Goal: Task Accomplishment & Management: Use online tool/utility

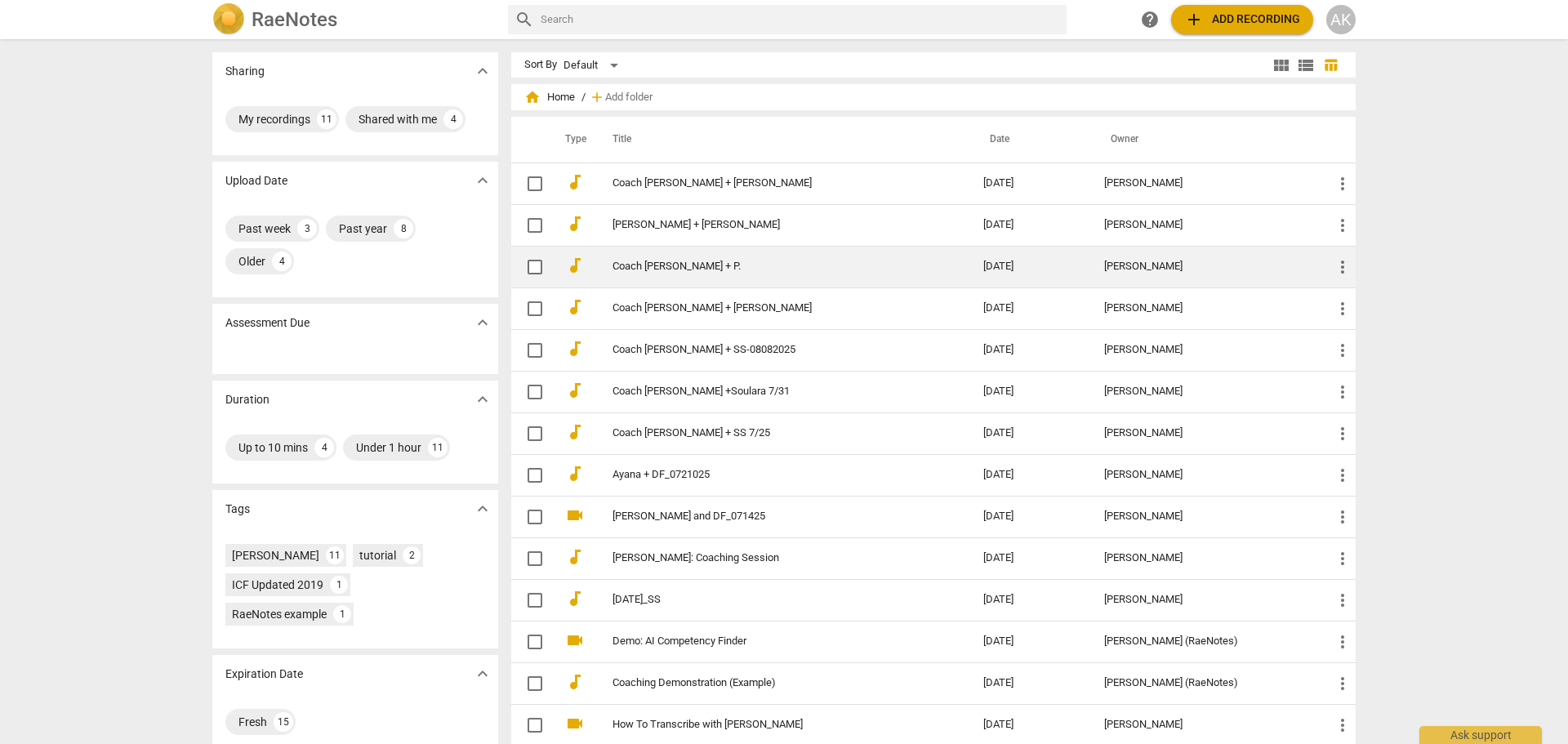
click at [628, 264] on link "Coach [PERSON_NAME] + P." at bounding box center [768, 267] width 311 height 12
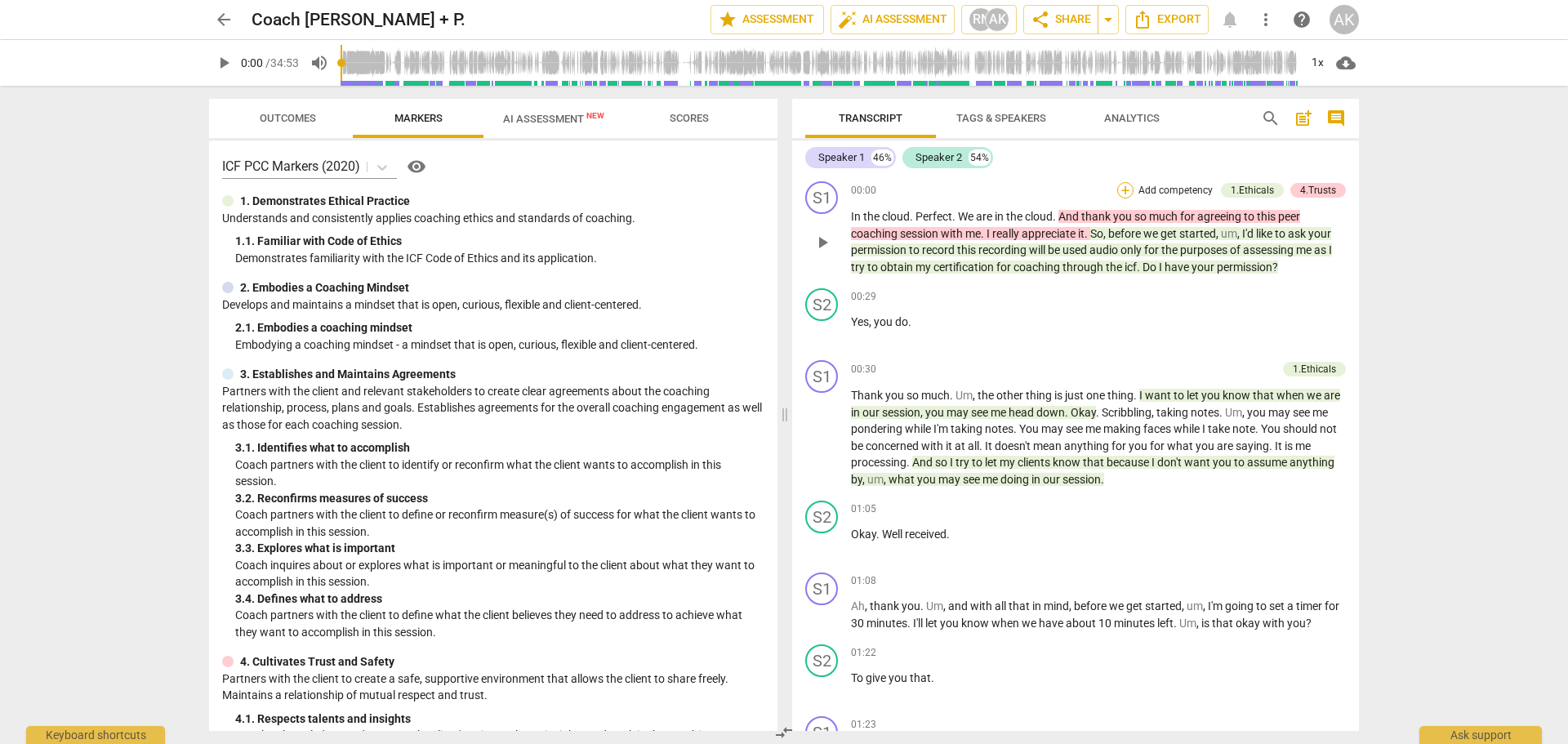
click at [1123, 192] on div "+" at bounding box center [1125, 190] width 17 height 17
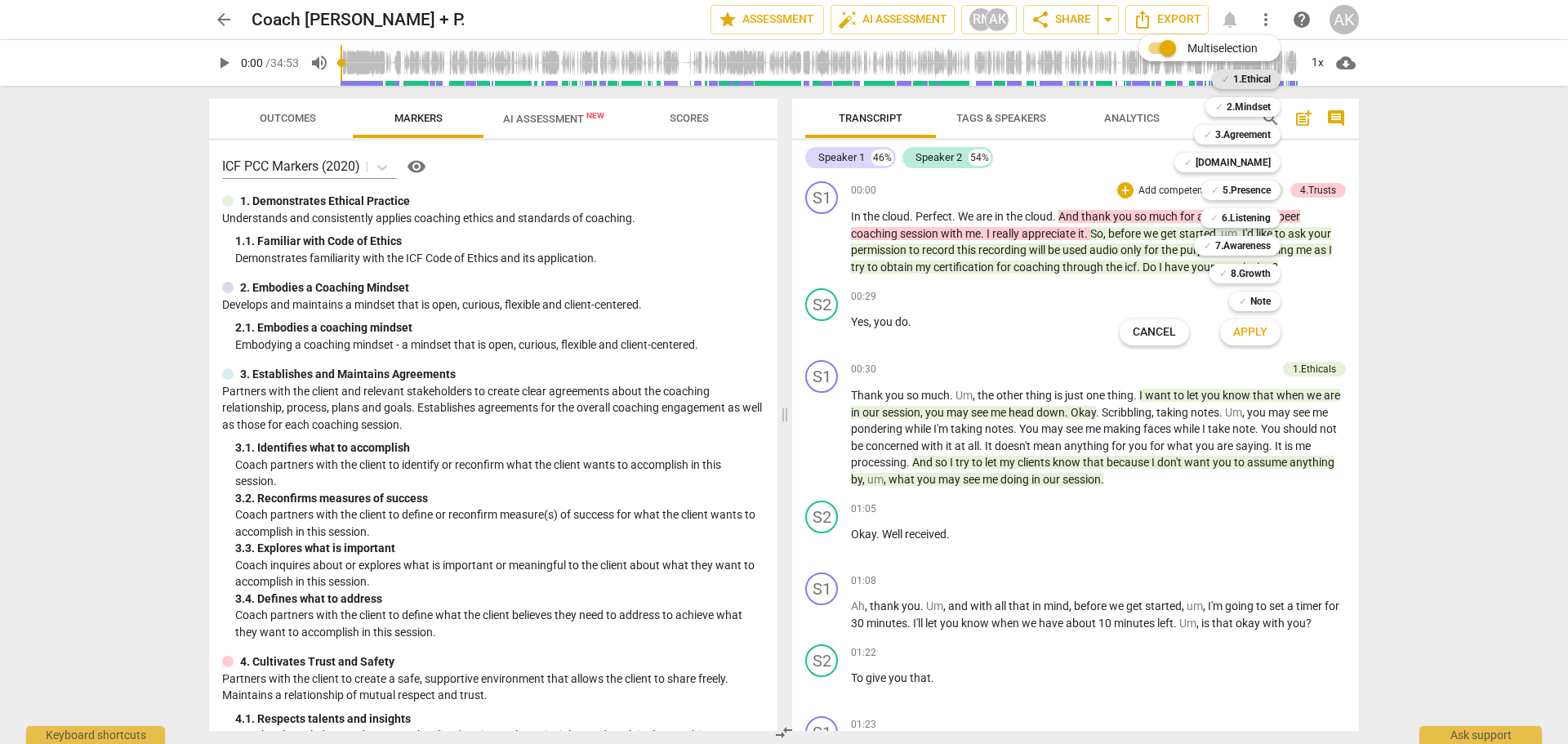
click at [1249, 77] on b "1.Ethical" at bounding box center [1251, 79] width 38 height 19
click at [1243, 137] on b "3.Agreement" at bounding box center [1242, 135] width 56 height 19
click at [1239, 135] on b "3.Agreement" at bounding box center [1242, 135] width 56 height 19
click at [1242, 169] on b "[DOMAIN_NAME]" at bounding box center [1233, 162] width 75 height 19
click at [1255, 327] on span "Apply" at bounding box center [1249, 332] width 34 height 17
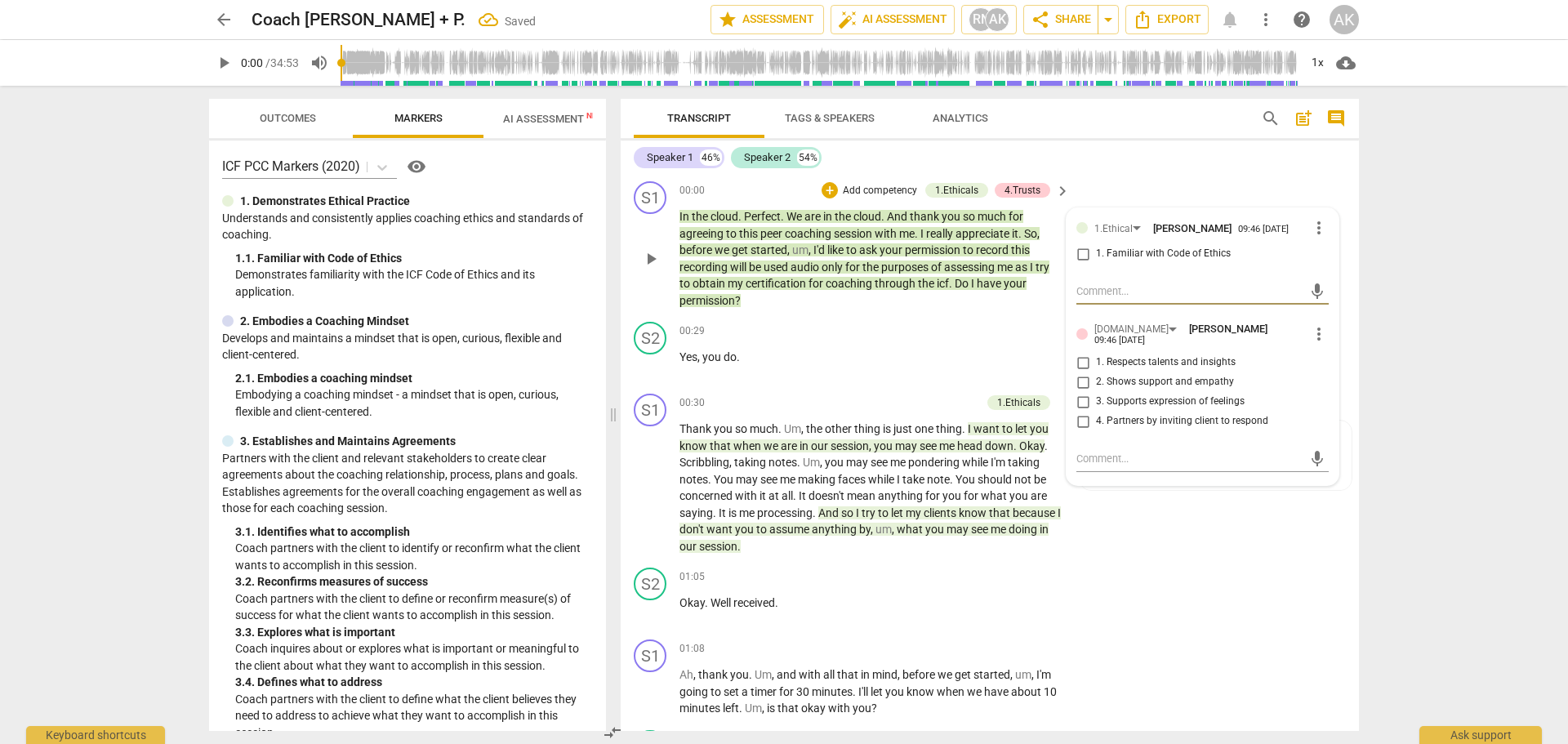
click at [1077, 252] on input "1. Familiar with Code of Ethics" at bounding box center [1083, 254] width 26 height 19
checkbox input "true"
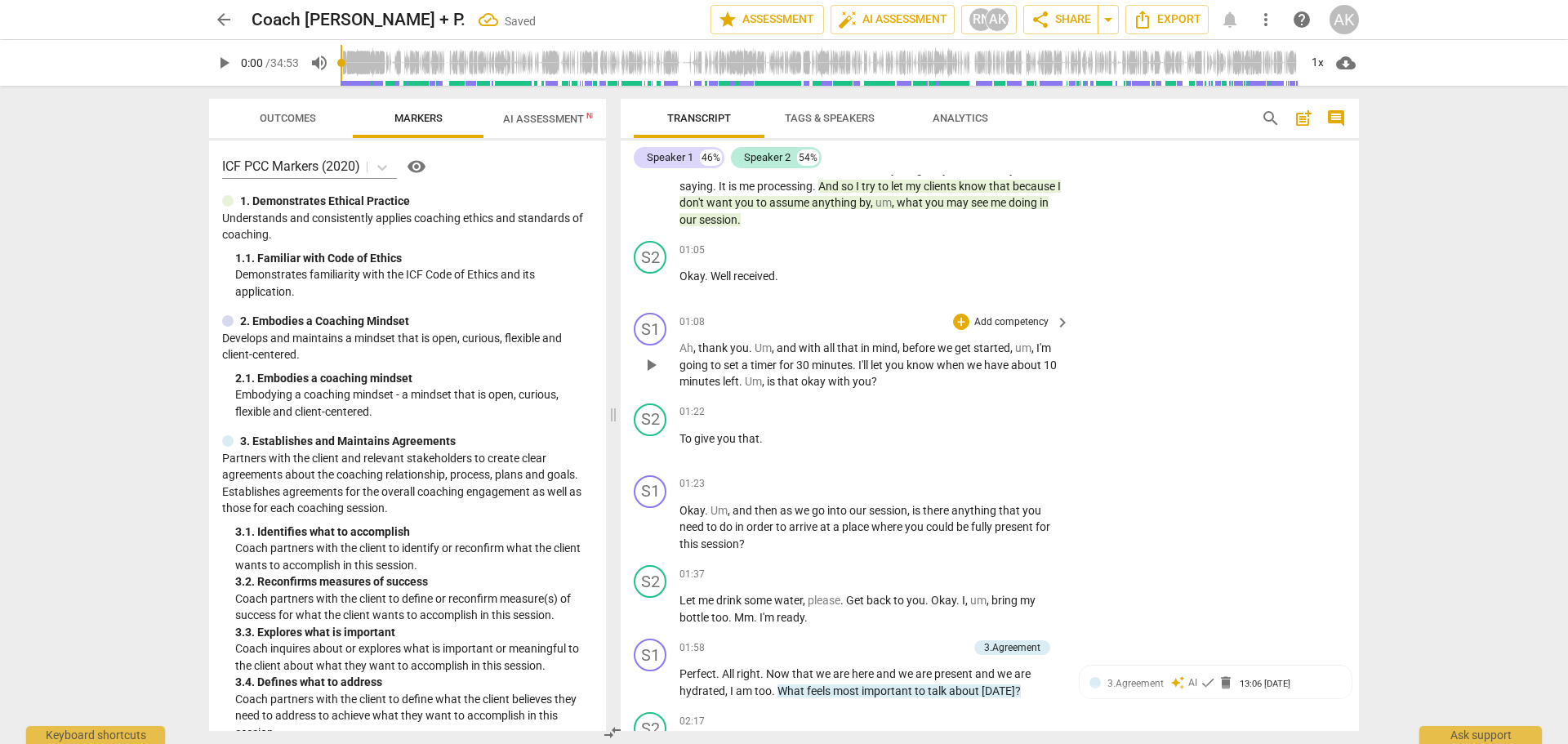
scroll to position [82, 0]
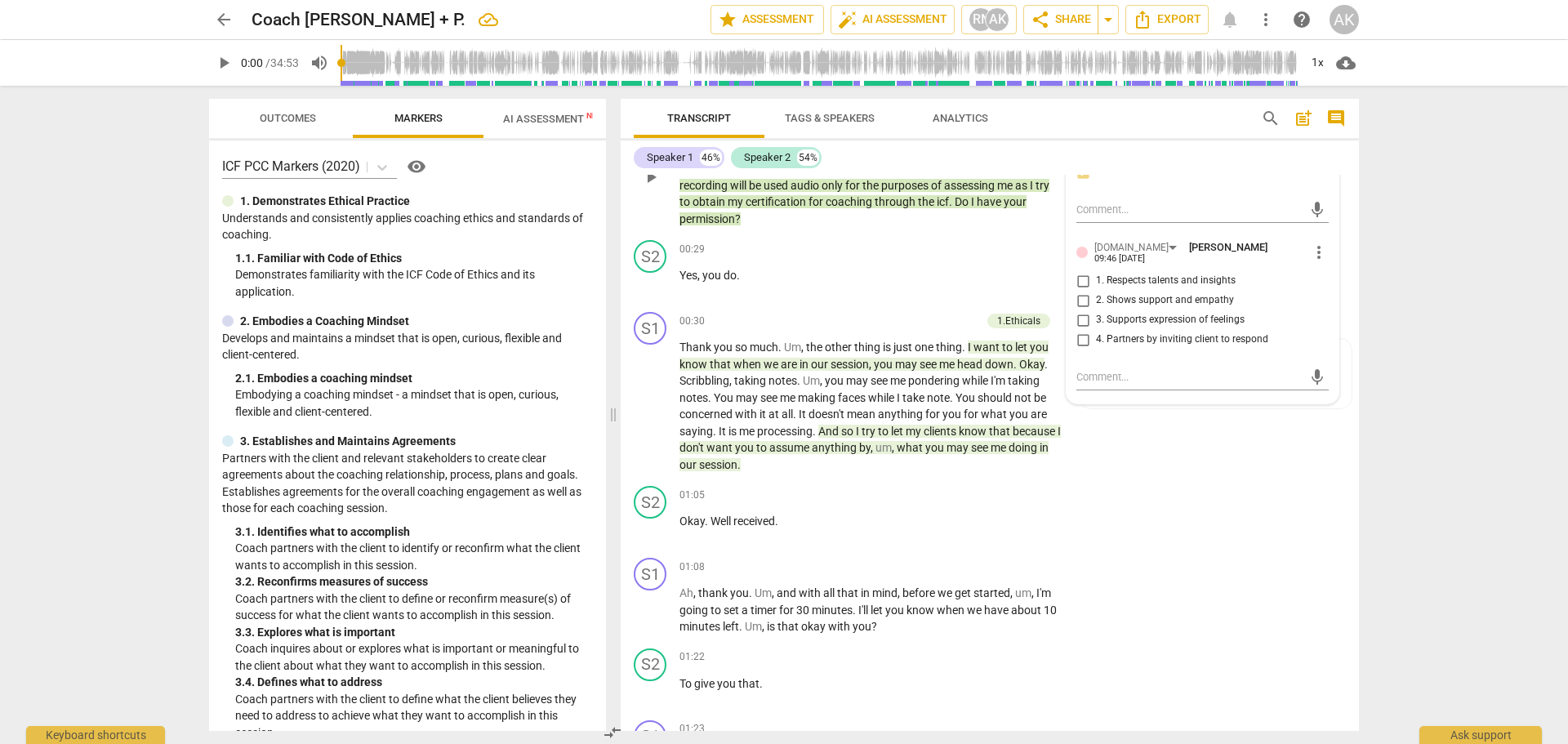
click at [1079, 339] on input "4. Partners by inviting client to respond" at bounding box center [1083, 340] width 26 height 19
checkbox input "true"
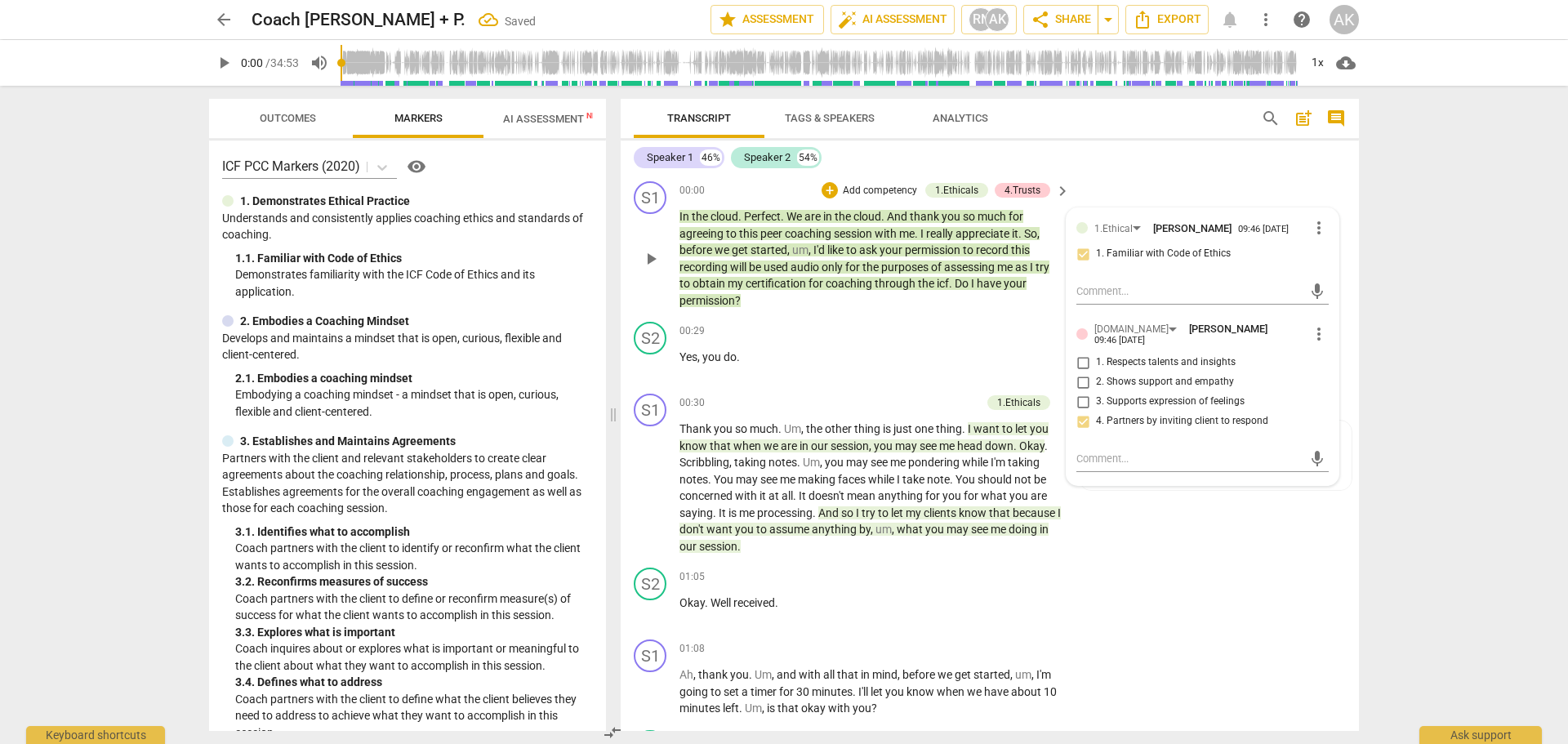
click at [1220, 180] on div "S1 play_arrow pause 00:00 + Add competency 1.Ethicals 4.Trusts keyboard_arrow_r…" at bounding box center [989, 244] width 738 height 140
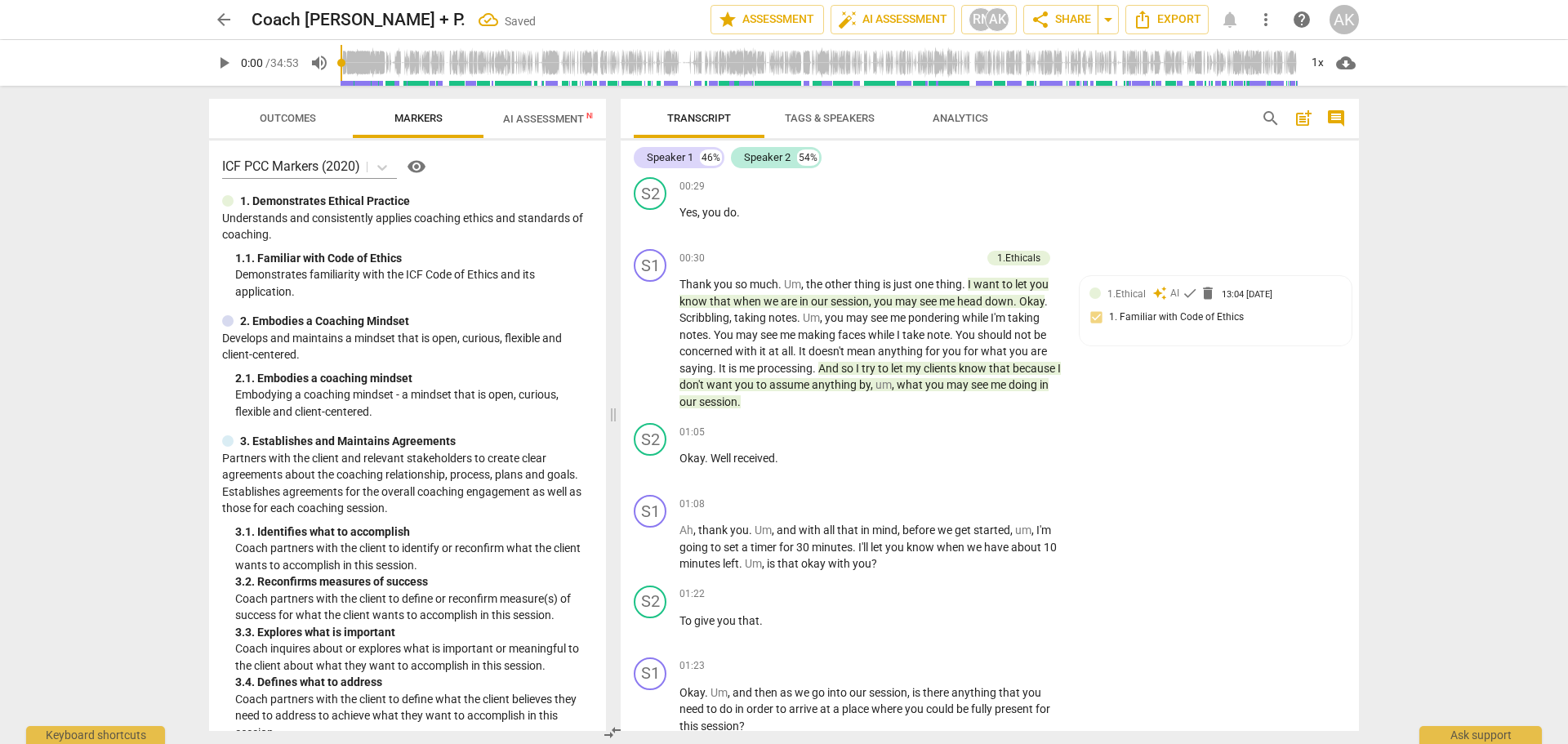
scroll to position [163, 0]
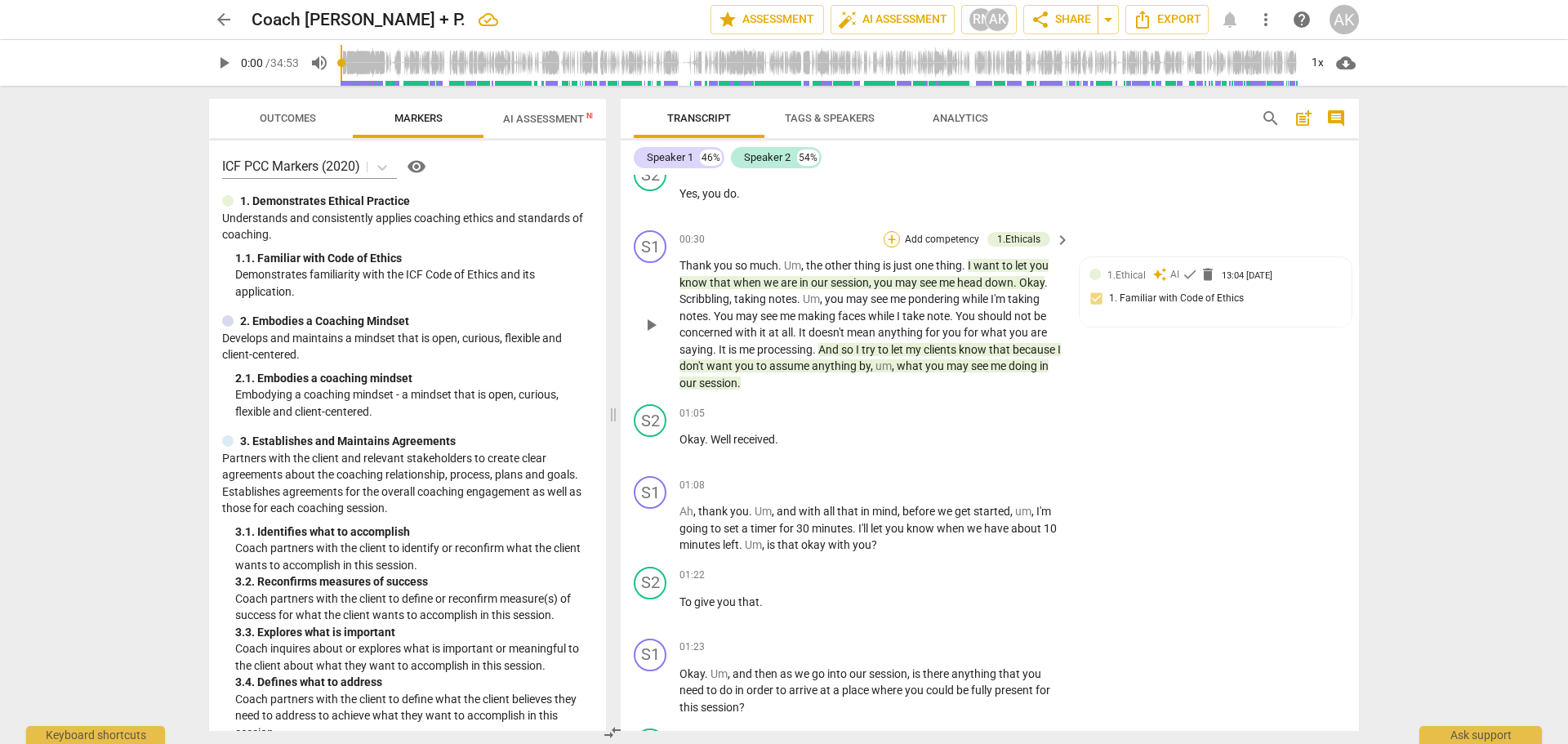
click at [887, 239] on div "+" at bounding box center [891, 239] width 17 height 17
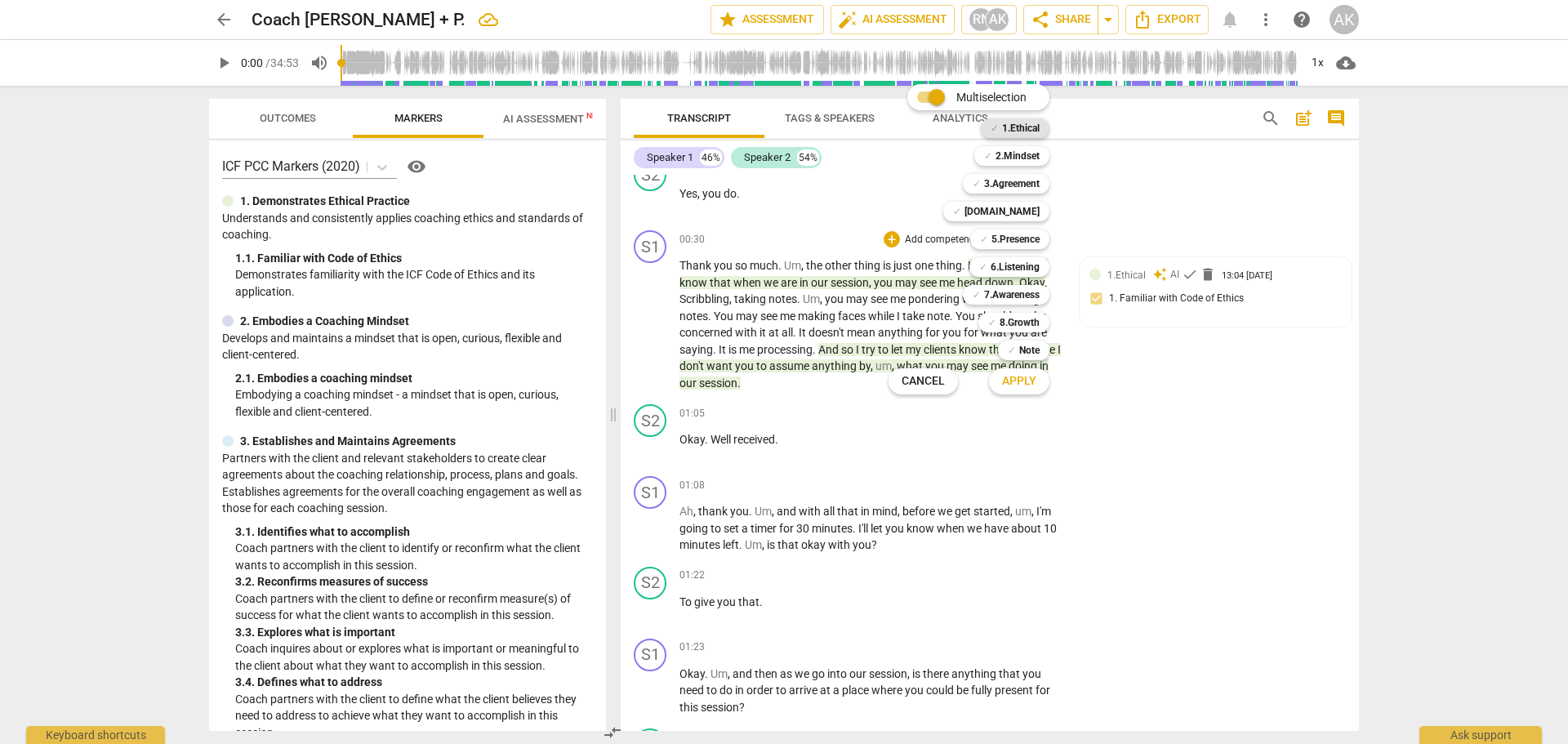
click at [1008, 130] on b "1.Ethical" at bounding box center [1020, 128] width 38 height 19
click at [1025, 388] on span "Apply" at bounding box center [1018, 381] width 34 height 17
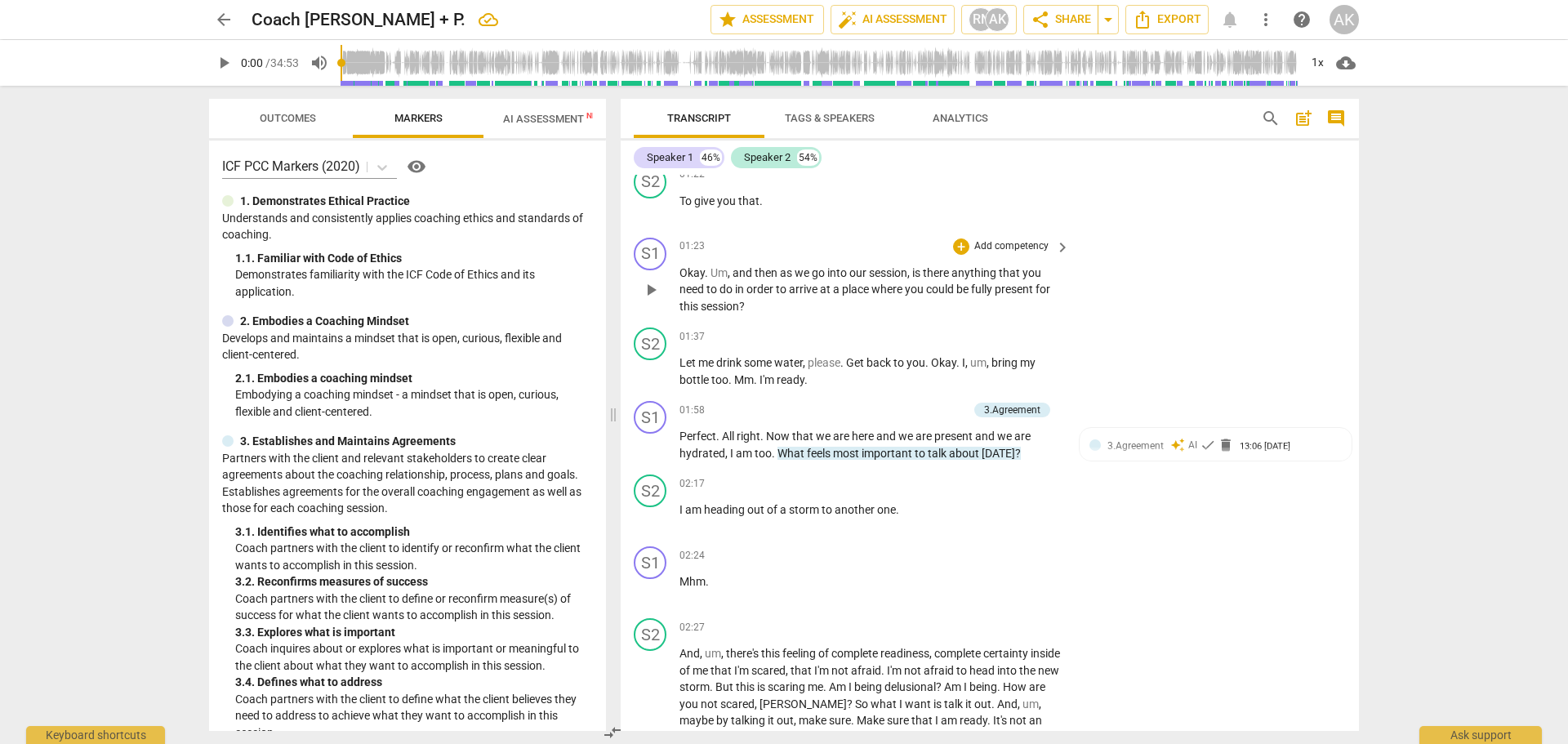
scroll to position [572, 0]
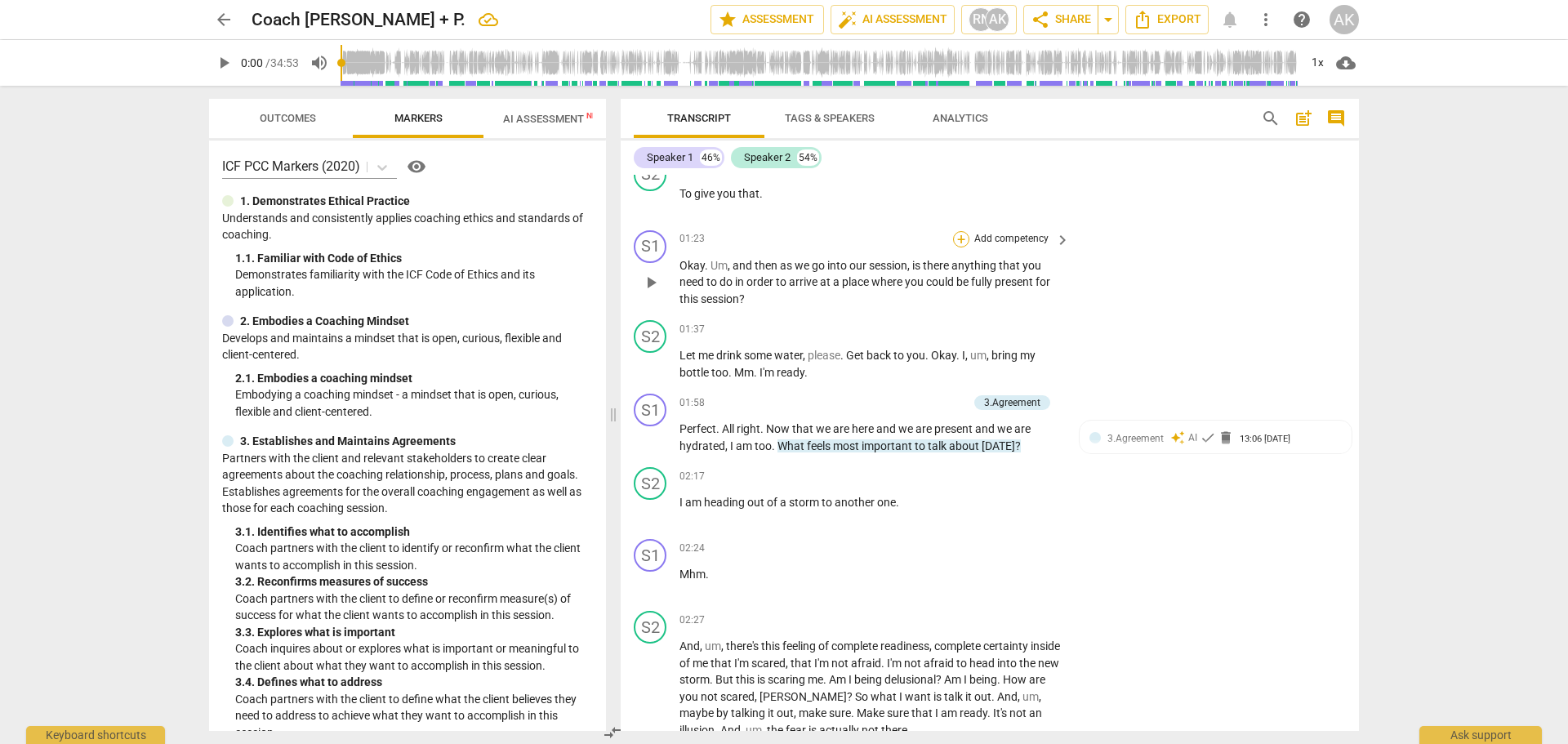
click at [957, 242] on div "+" at bounding box center [961, 239] width 17 height 17
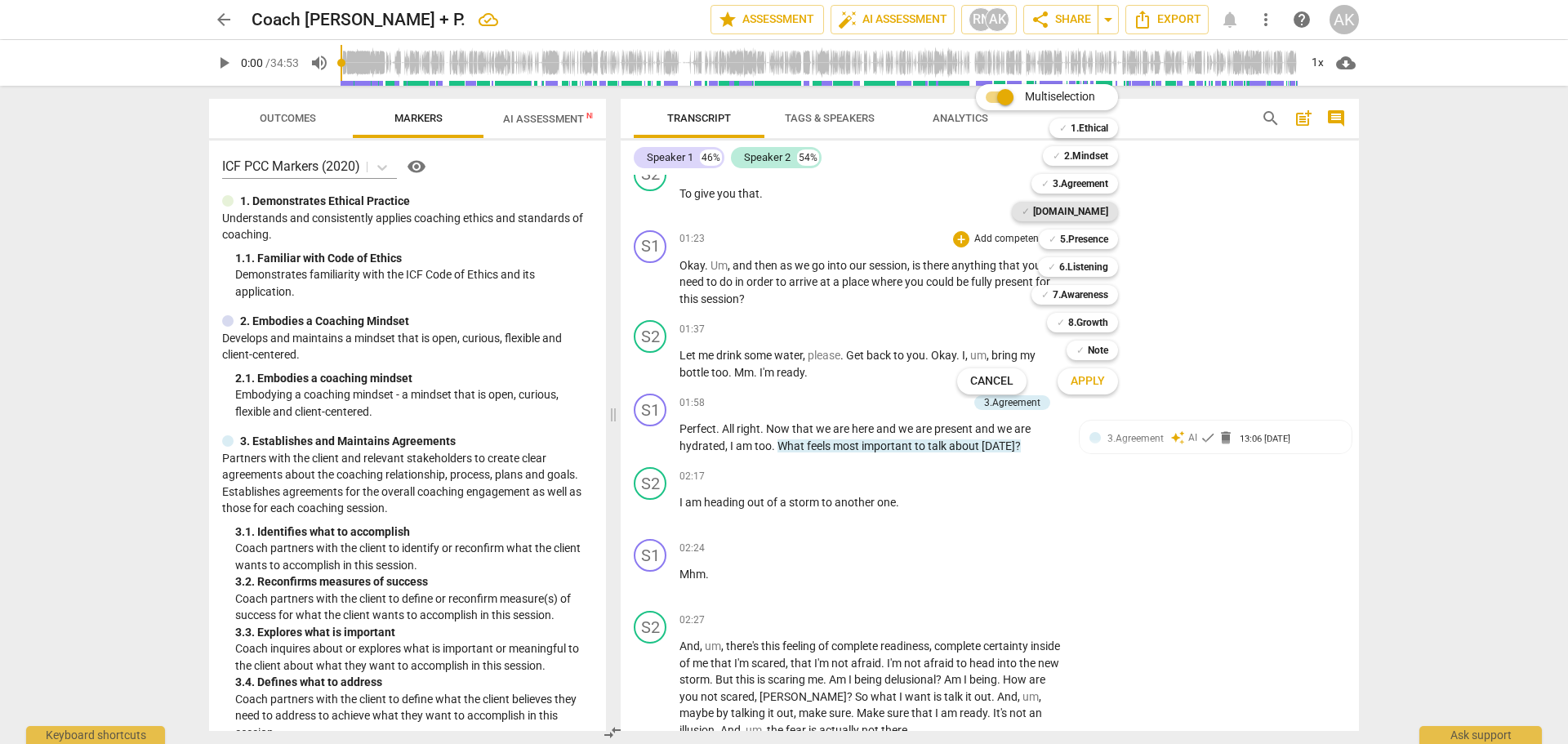
click at [1087, 209] on b "[DOMAIN_NAME]" at bounding box center [1070, 212] width 75 height 19
click at [1077, 150] on b "2.Mindset" at bounding box center [1086, 156] width 44 height 19
click at [1088, 379] on span "Apply" at bounding box center [1087, 381] width 34 height 17
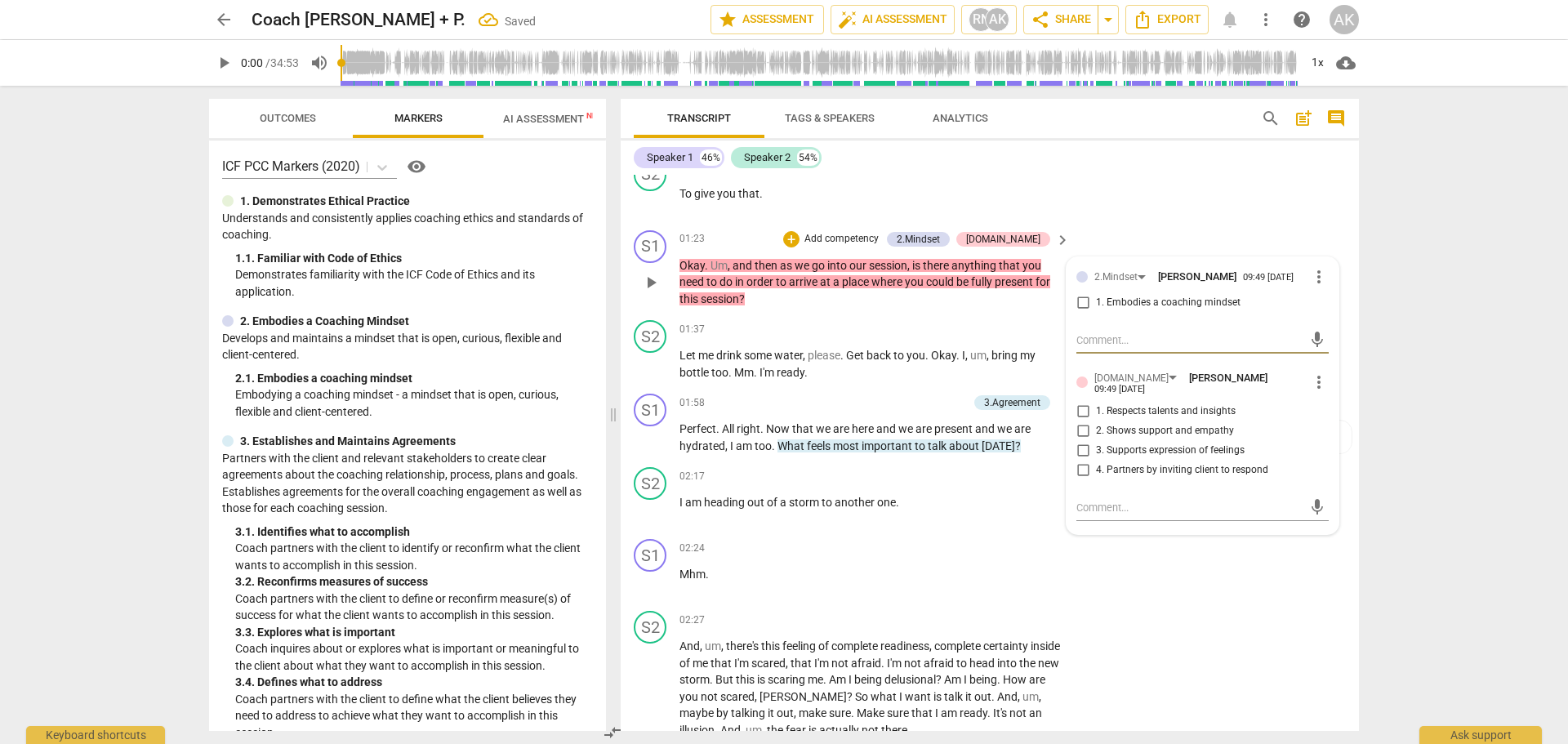
click at [1081, 297] on input "1. Embodies a coaching mindset" at bounding box center [1083, 303] width 26 height 19
checkbox input "true"
click at [1077, 426] on input "2. Shows support and empathy" at bounding box center [1083, 431] width 26 height 19
checkbox input "true"
click at [1084, 464] on input "4. Partners by inviting client to respond" at bounding box center [1083, 470] width 26 height 19
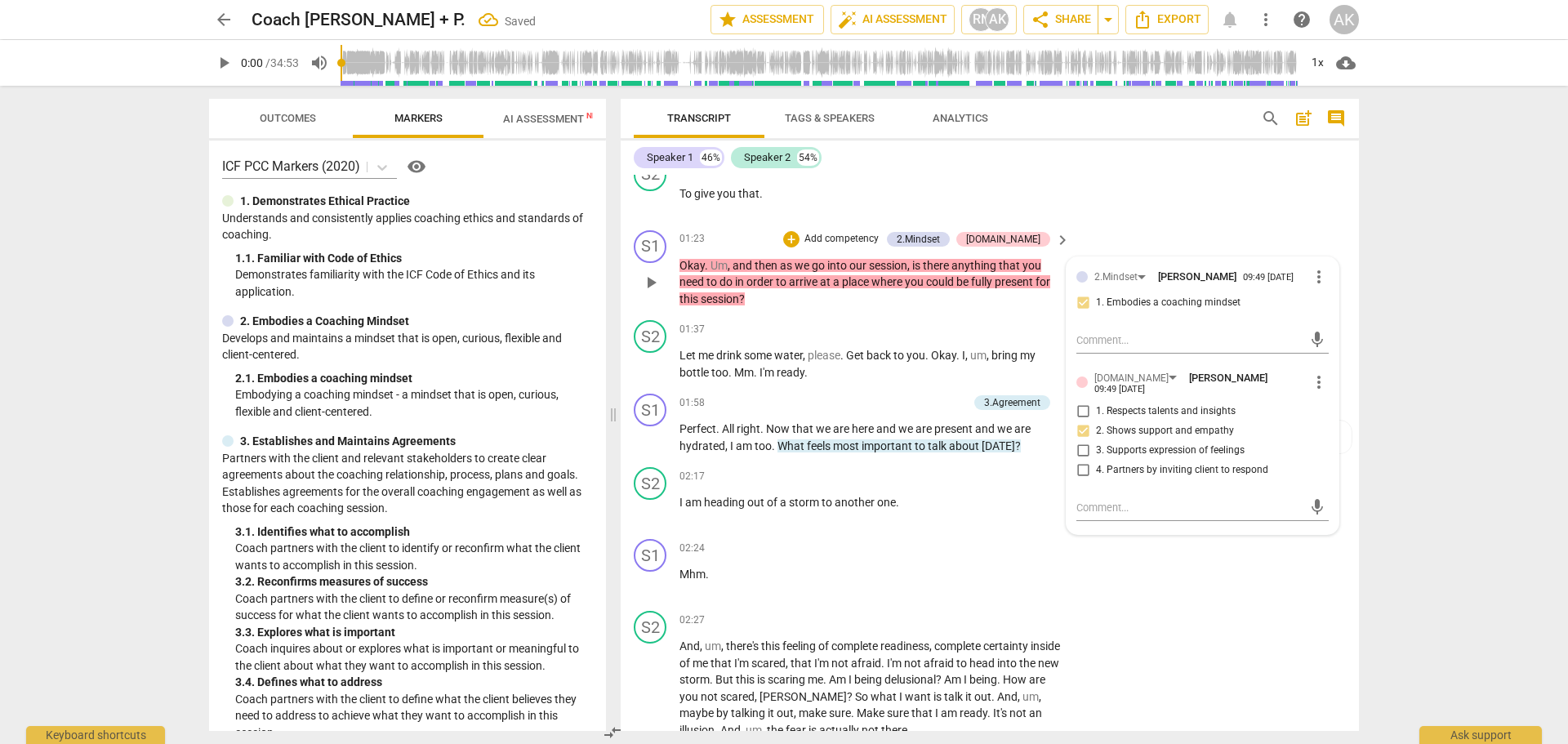
checkbox input "true"
click at [1341, 235] on div "S1 play_arrow pause 01:23 + Add competency 2.Mindset [DOMAIN_NAME] keyboard_arr…" at bounding box center [989, 269] width 738 height 91
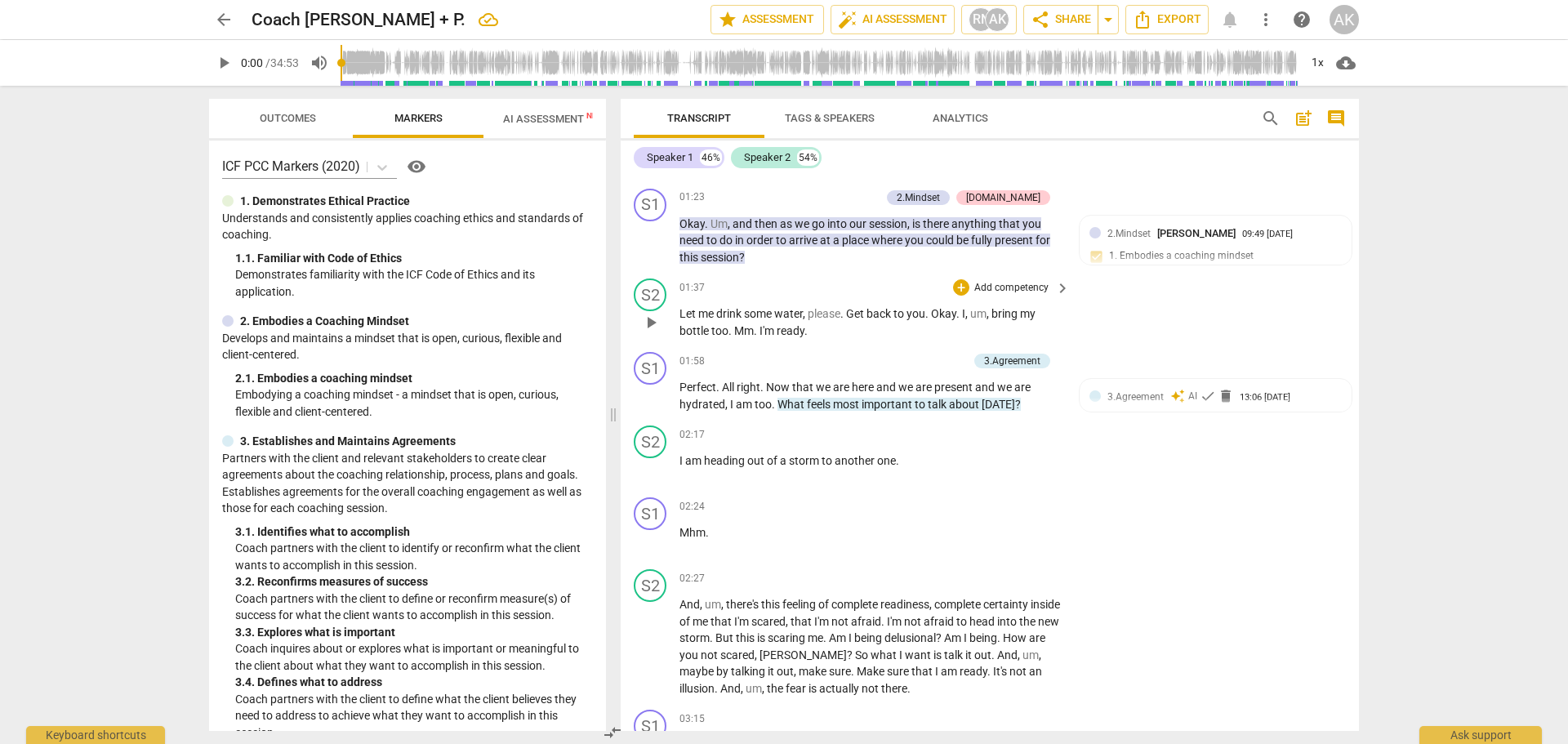
scroll to position [653, 0]
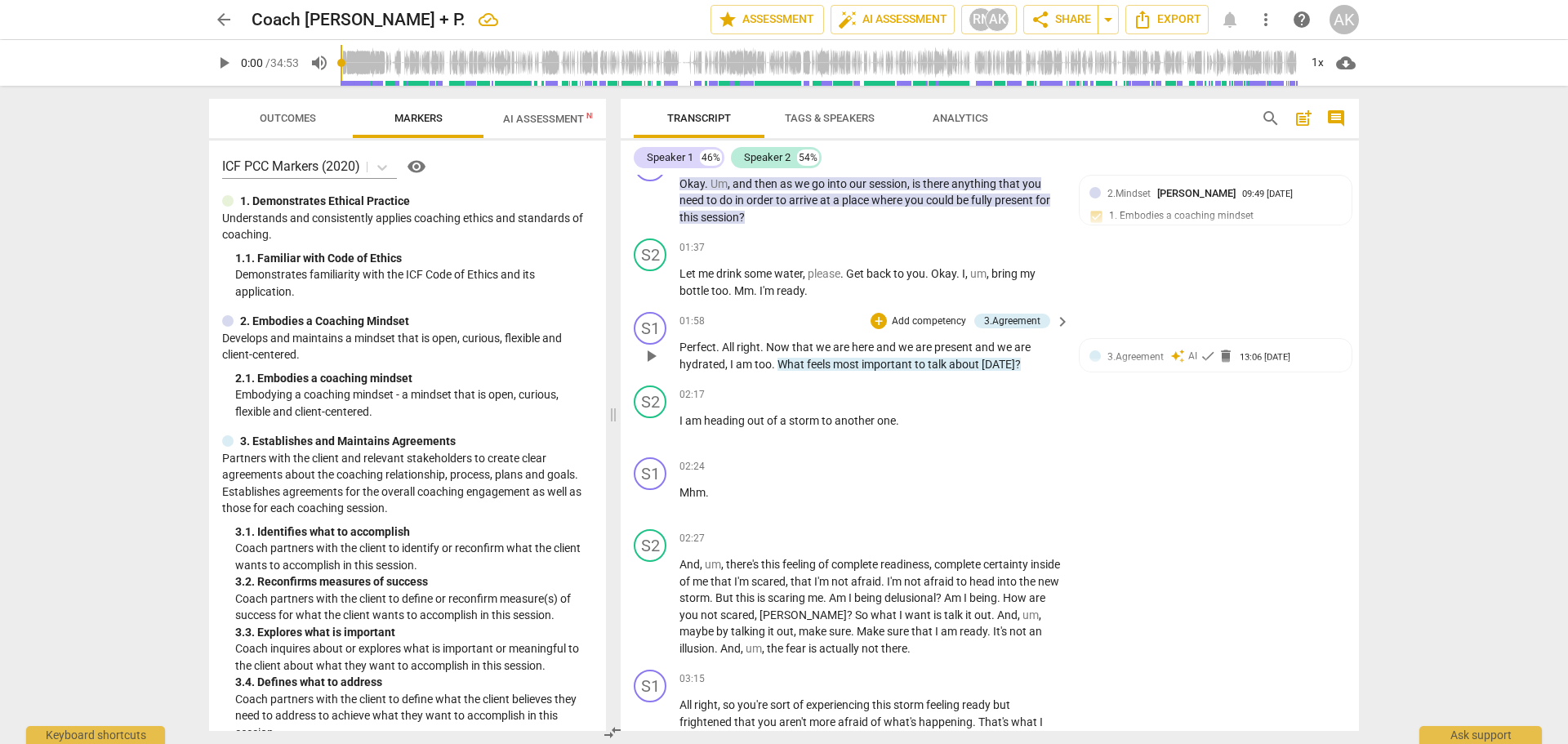
click at [903, 322] on p "Add competency" at bounding box center [929, 321] width 78 height 15
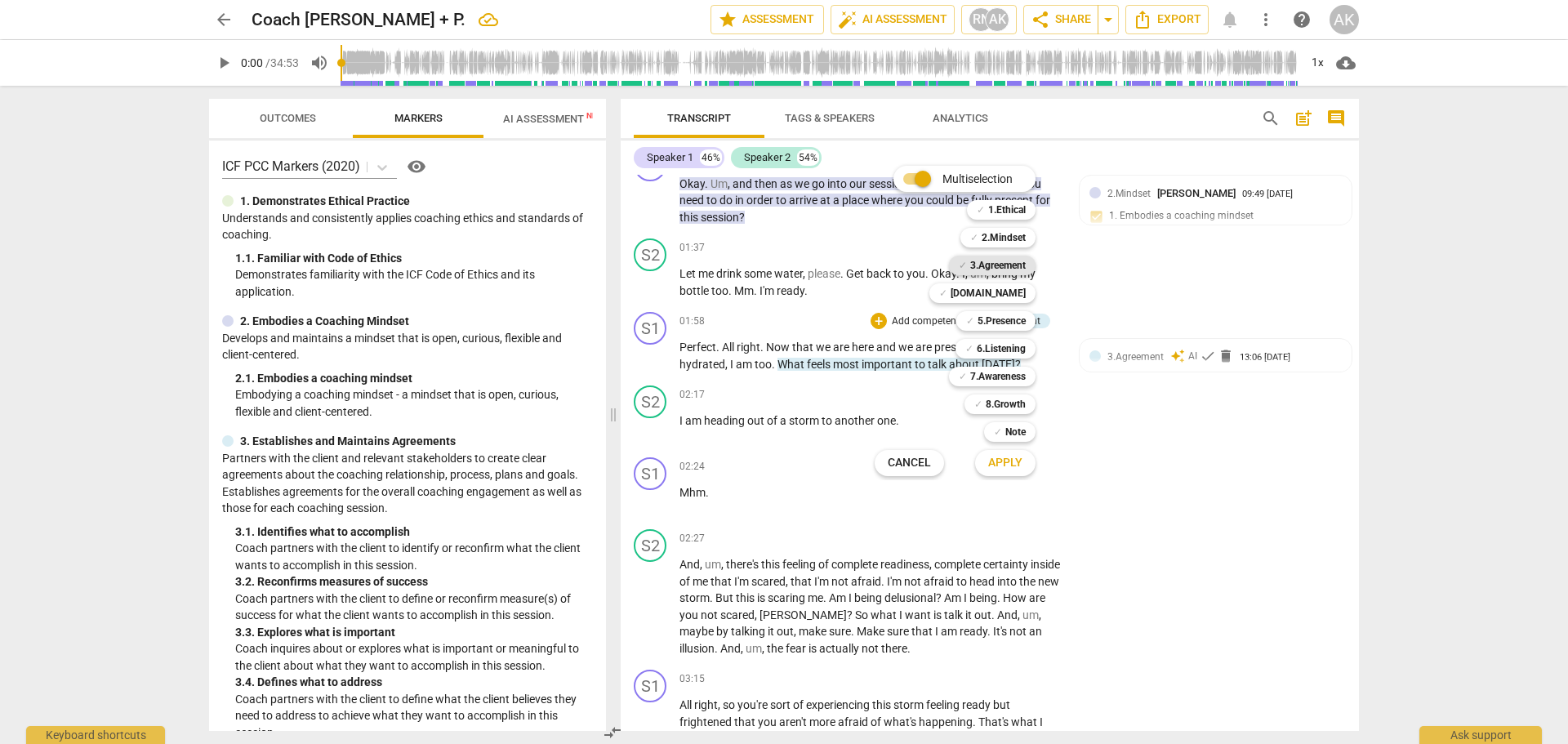
click at [1005, 267] on b "3.Agreement" at bounding box center [997, 266] width 56 height 19
click at [996, 460] on span "Apply" at bounding box center [1005, 462] width 34 height 17
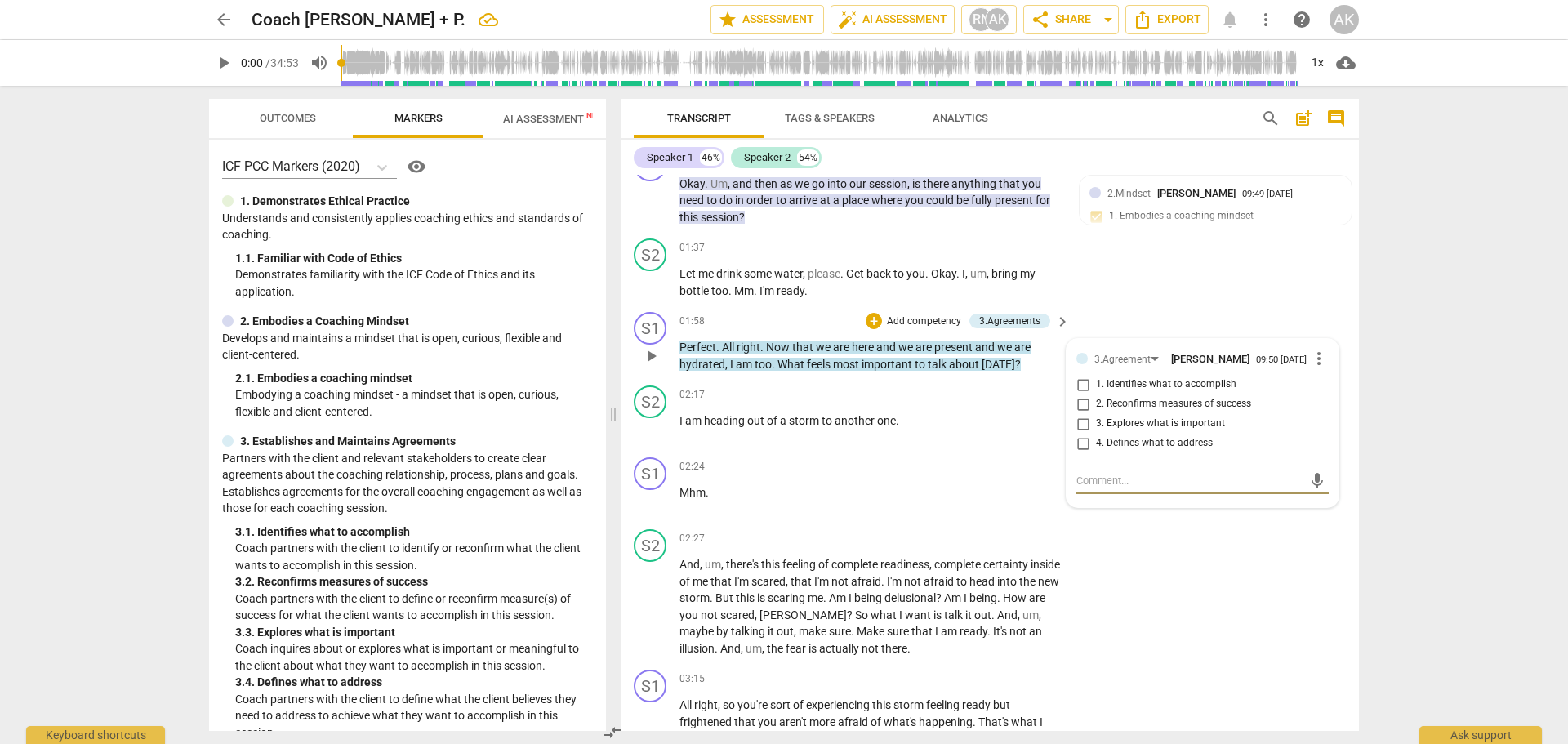
click at [1079, 425] on input "3. Explores what is important" at bounding box center [1083, 424] width 26 height 19
checkbox input "true"
click at [1254, 322] on div "S1 play_arrow pause 01:58 + Add competency 3.Agreements keyboard_arrow_right Pe…" at bounding box center [989, 342] width 738 height 73
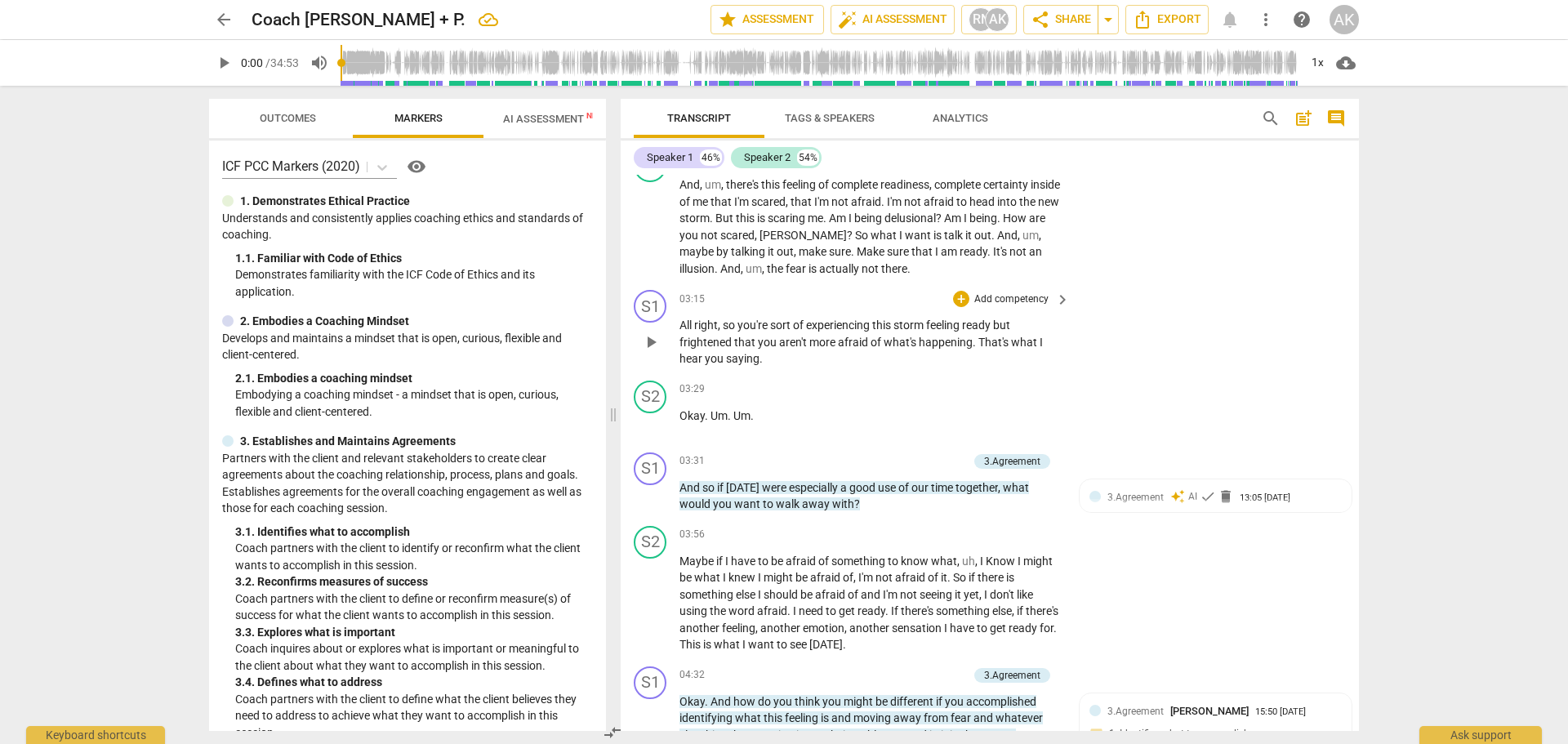
scroll to position [1062, 0]
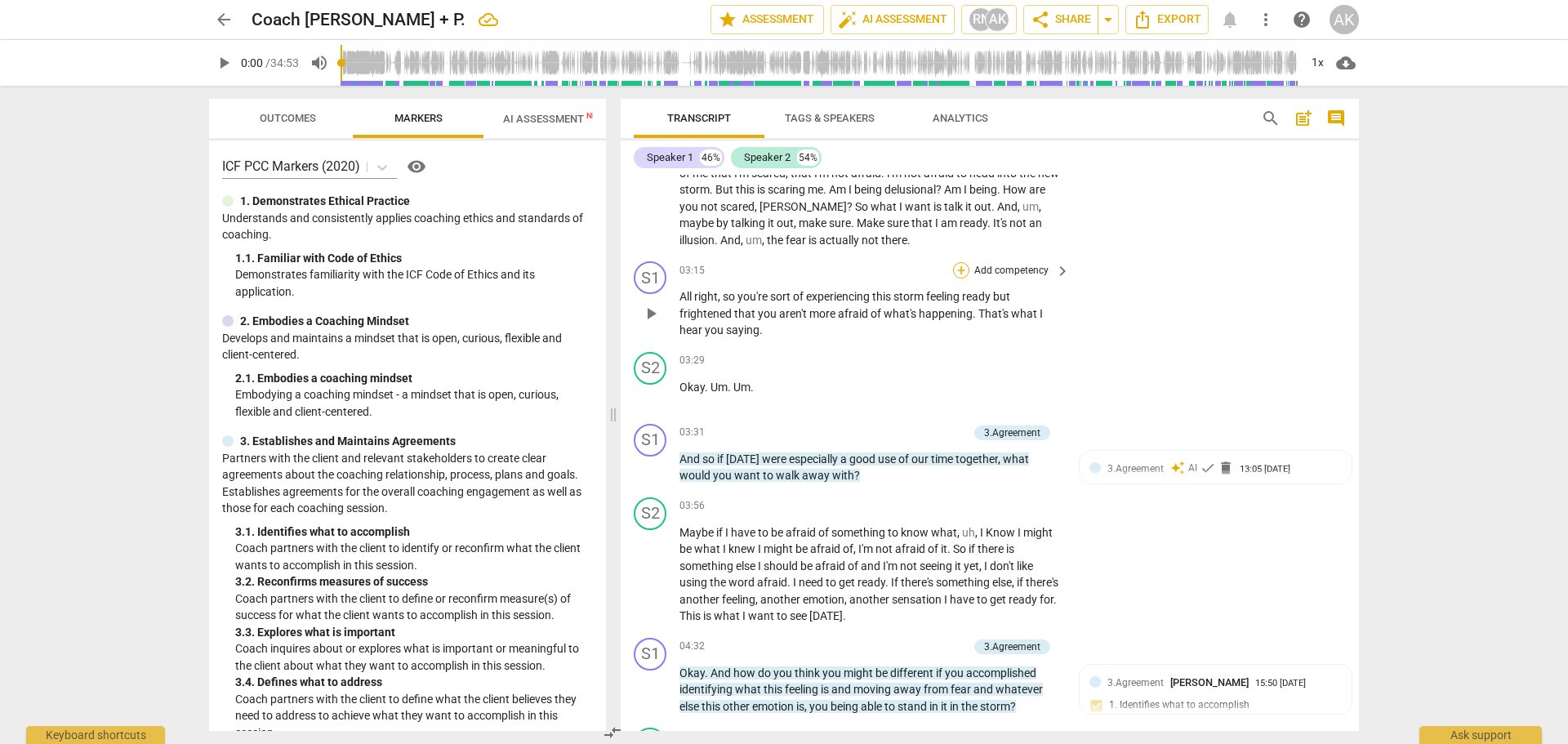
click at [959, 273] on div "+" at bounding box center [961, 270] width 17 height 17
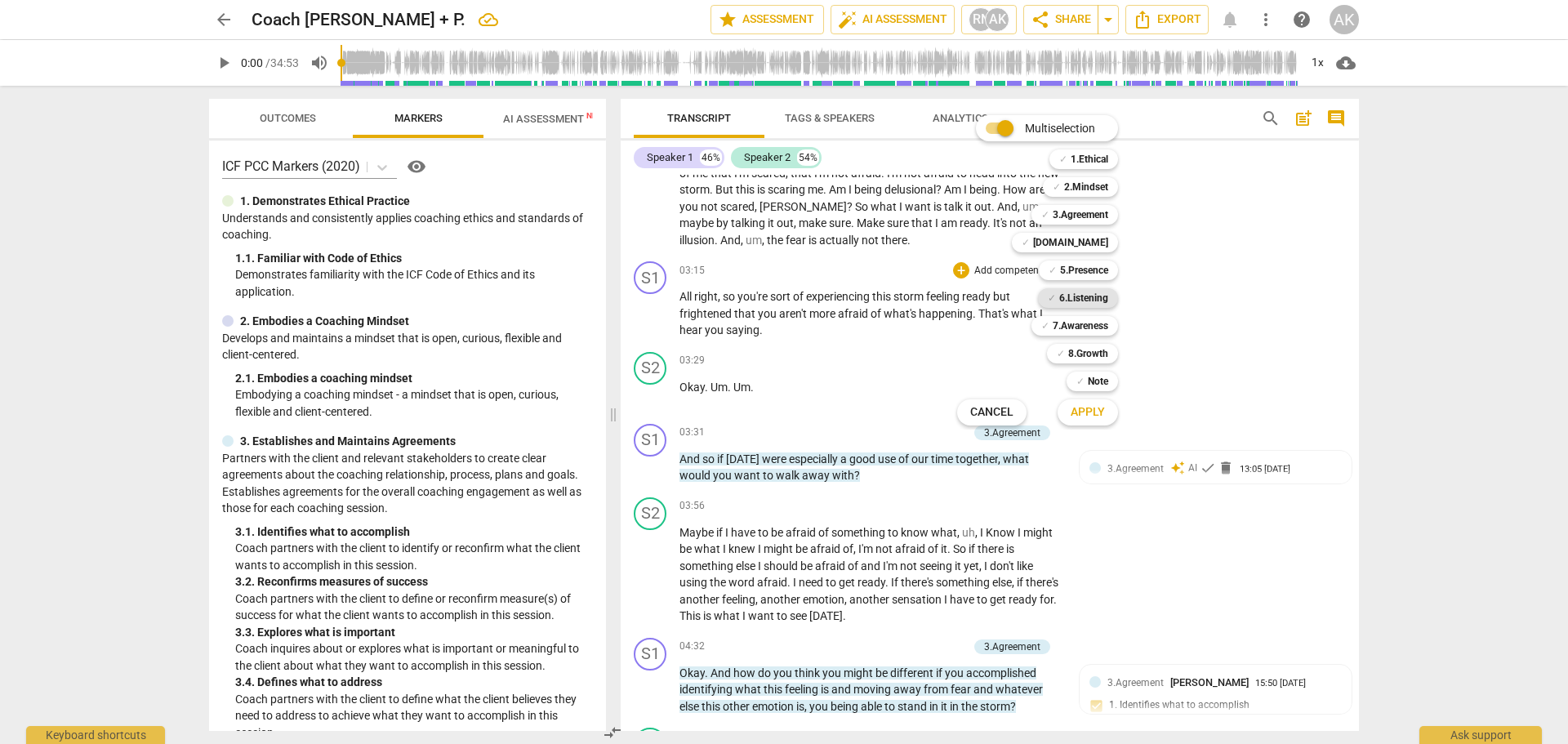
click at [1091, 298] on b "6.Listening" at bounding box center [1084, 298] width 49 height 19
click at [1081, 410] on span "Apply" at bounding box center [1087, 412] width 34 height 17
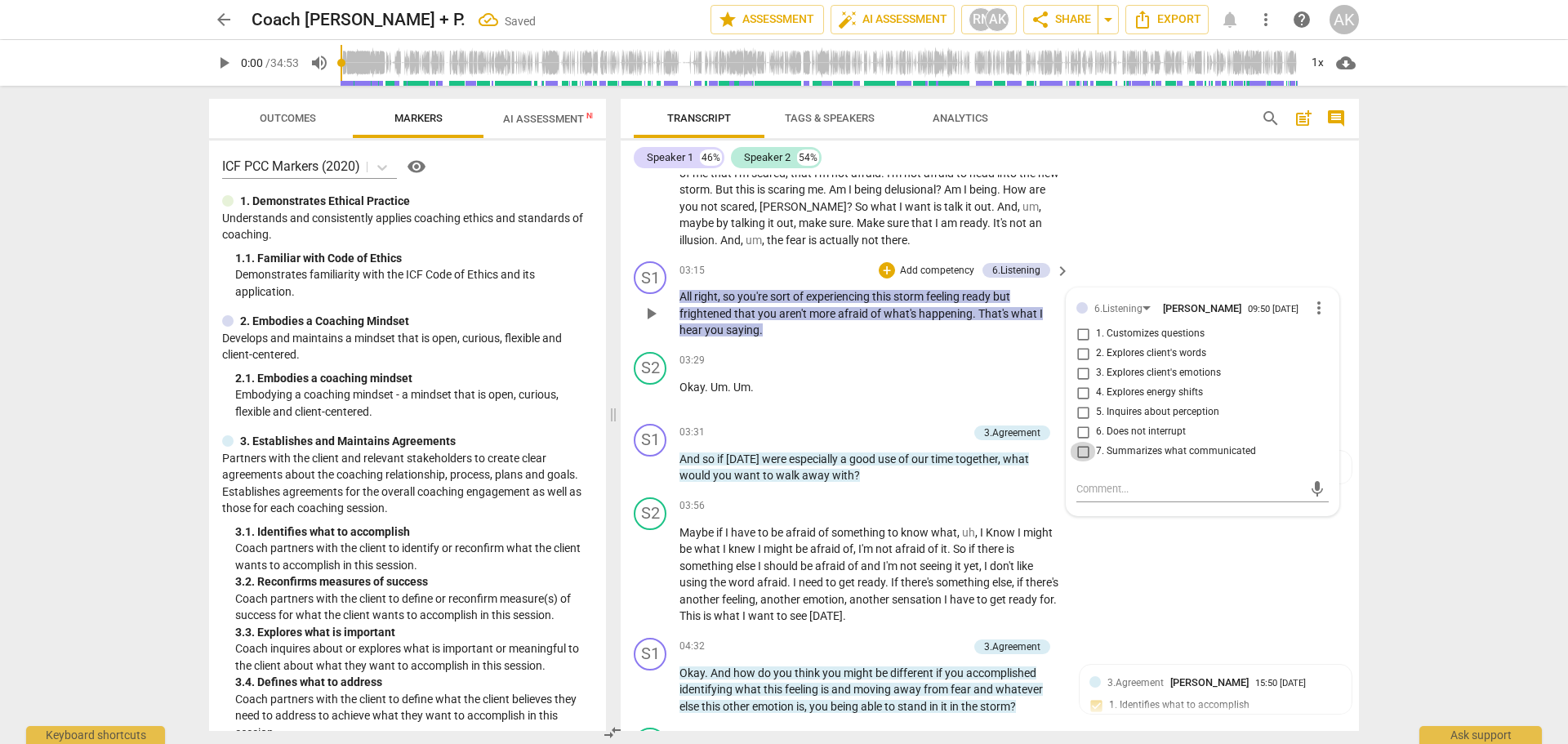
click at [1081, 453] on input "7. Summarizes what communicated" at bounding box center [1083, 452] width 26 height 19
checkbox input "true"
click at [1343, 402] on div "S2 play_arrow pause 03:29 + Add competency keyboard_arrow_right Okay . Um . Um ." at bounding box center [989, 380] width 738 height 71
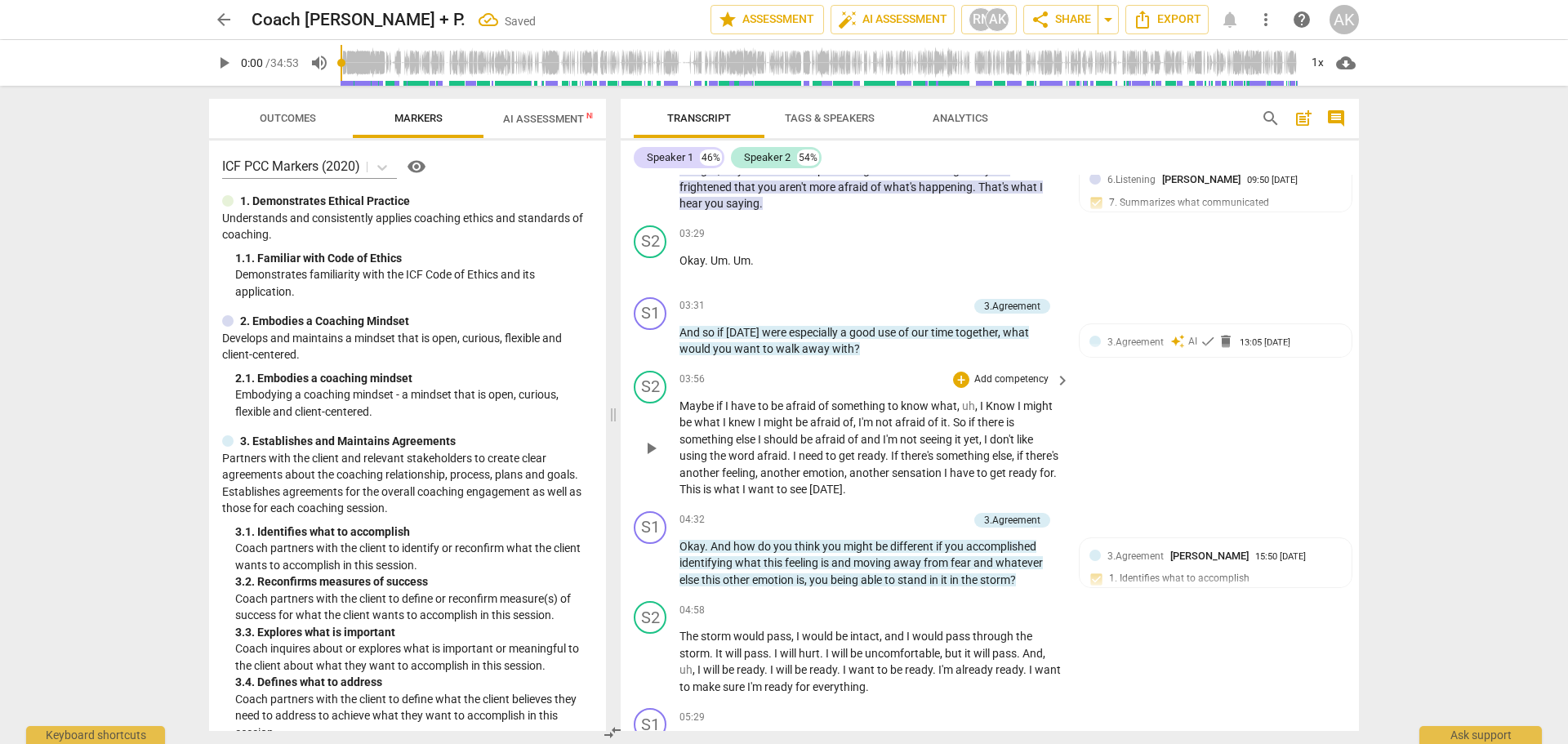
scroll to position [1306, 0]
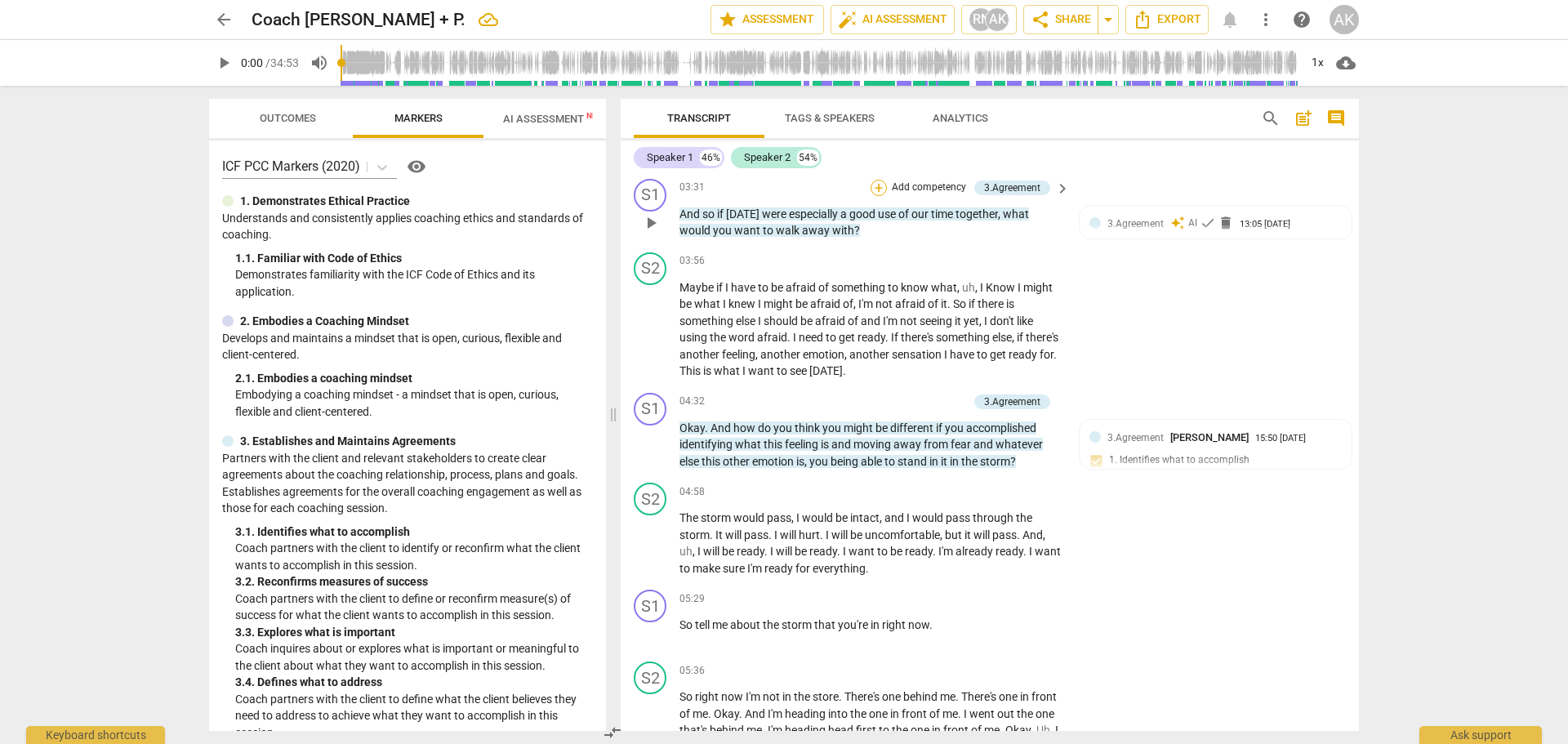
click at [883, 187] on div "+" at bounding box center [878, 188] width 17 height 17
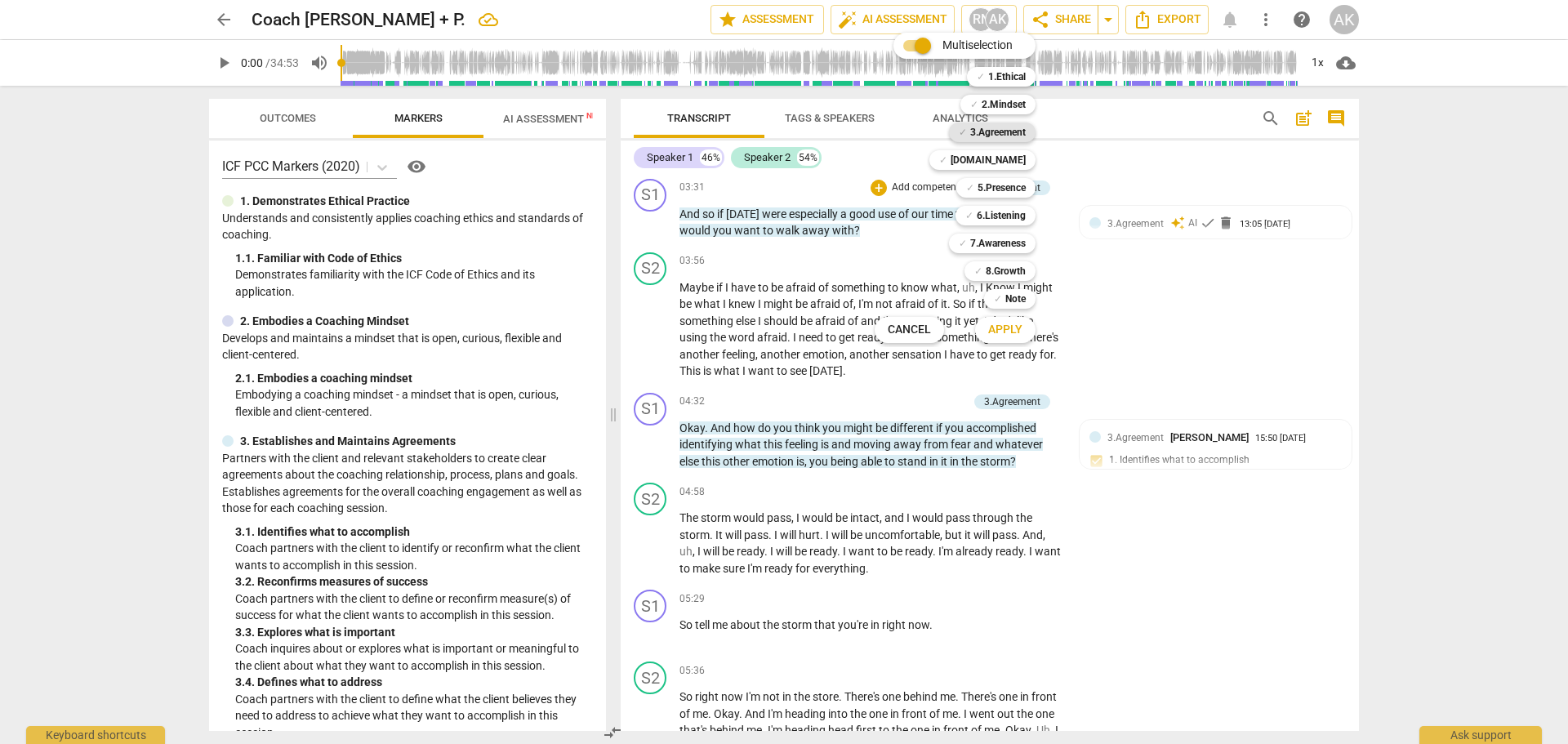
click at [1018, 132] on b "3.Agreement" at bounding box center [997, 132] width 56 height 19
click at [1021, 159] on b "[DOMAIN_NAME]" at bounding box center [987, 160] width 75 height 19
click at [1007, 334] on span "Apply" at bounding box center [1005, 330] width 34 height 17
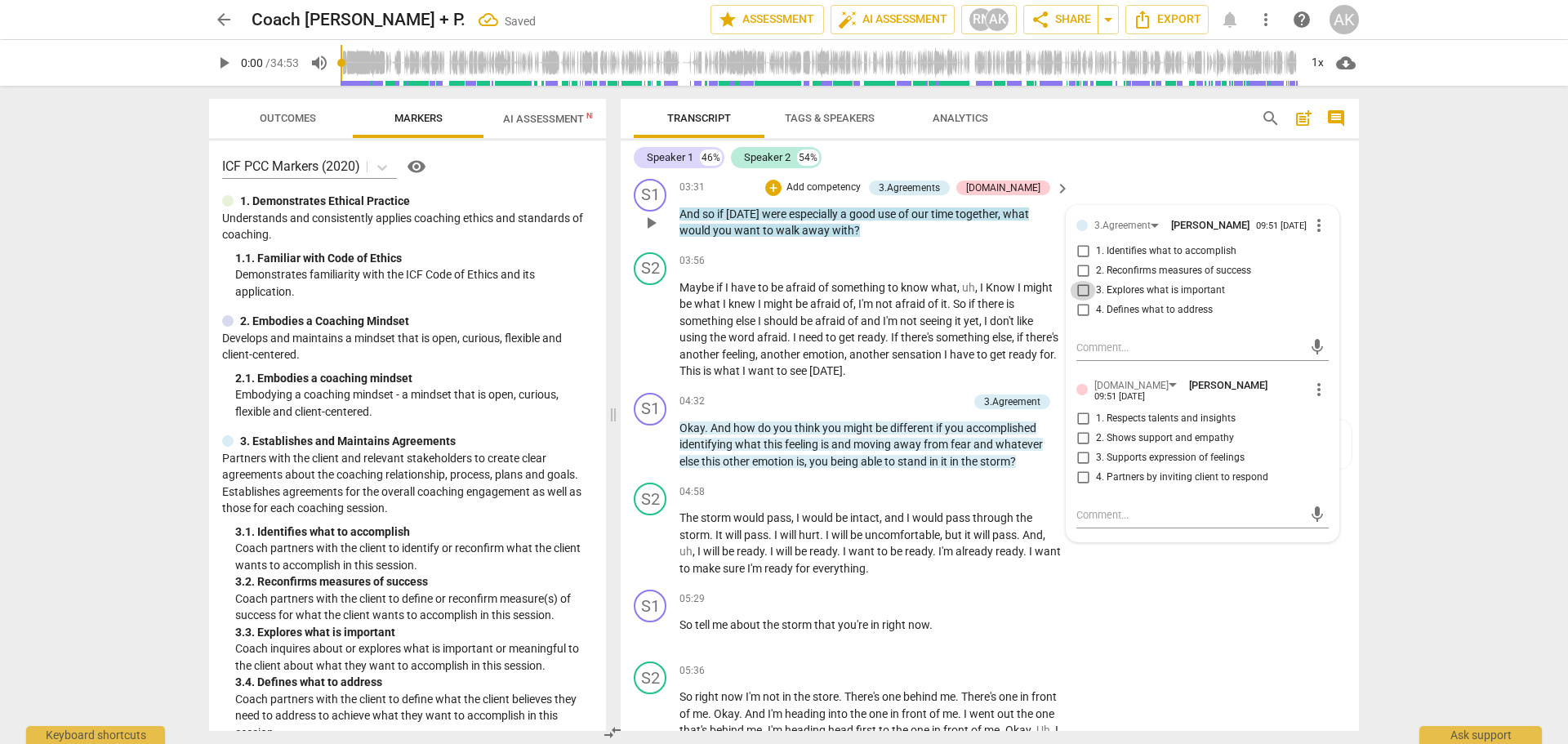
click at [1081, 285] on input "3. Explores what is important" at bounding box center [1083, 290] width 26 height 19
checkbox input "true"
click at [1079, 244] on input "1. Identifies what to accomplish" at bounding box center [1083, 252] width 26 height 19
checkbox input "true"
click at [1077, 471] on input "4. Partners by inviting client to respond" at bounding box center [1083, 477] width 26 height 19
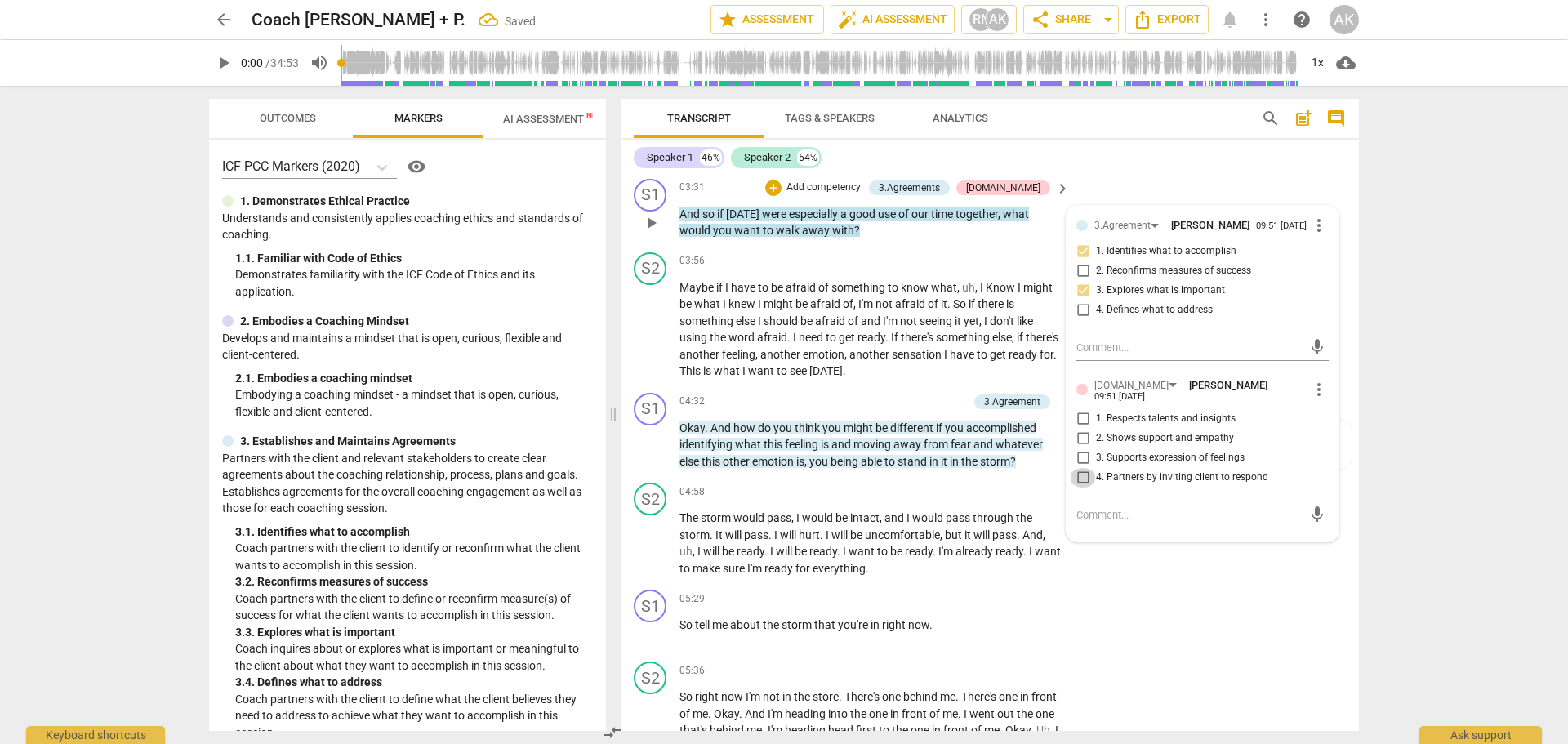
checkbox input "true"
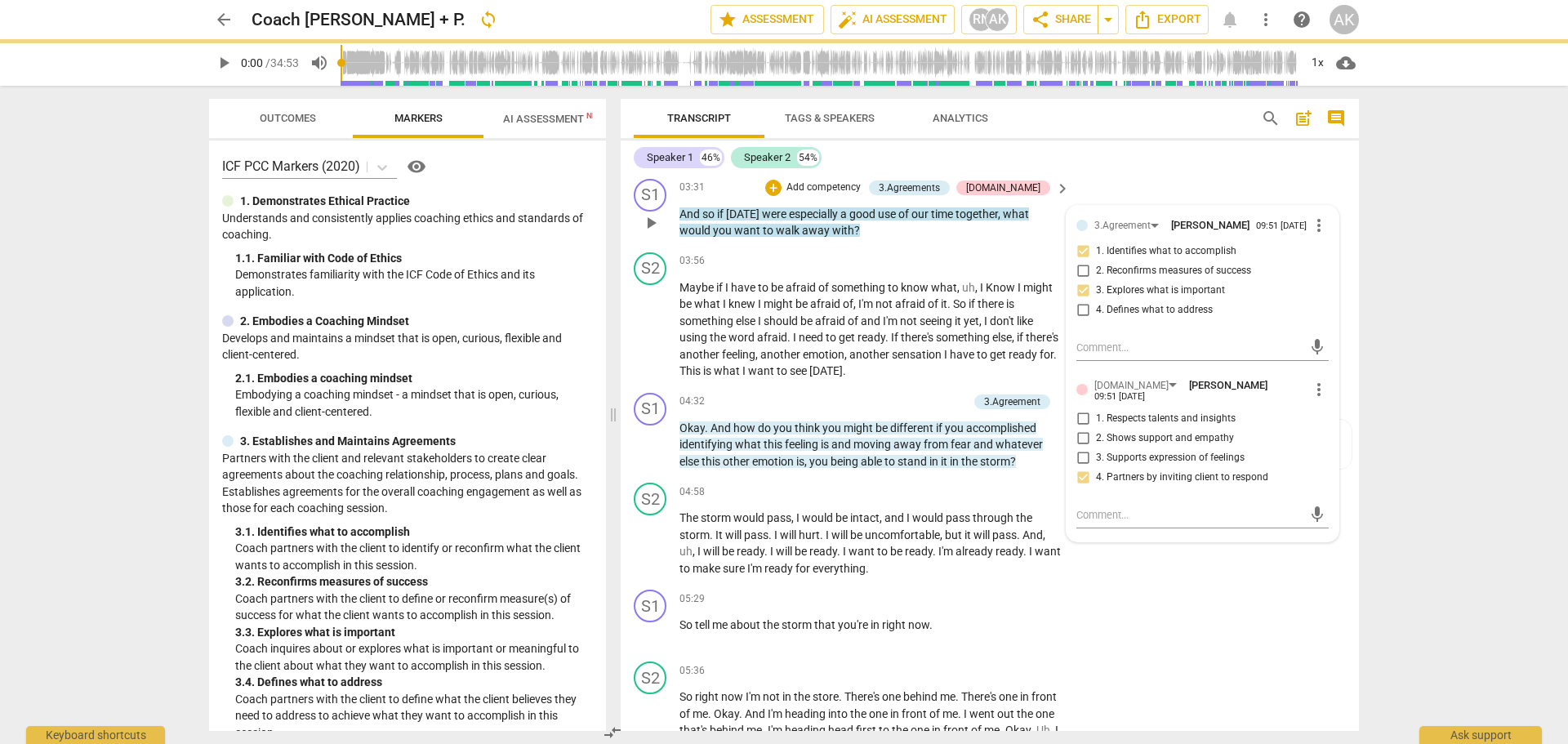
click at [1345, 237] on div "S1 play_arrow pause 03:31 + Add competency 3.Agreements [DOMAIN_NAME] keyboard_…" at bounding box center [989, 208] width 738 height 73
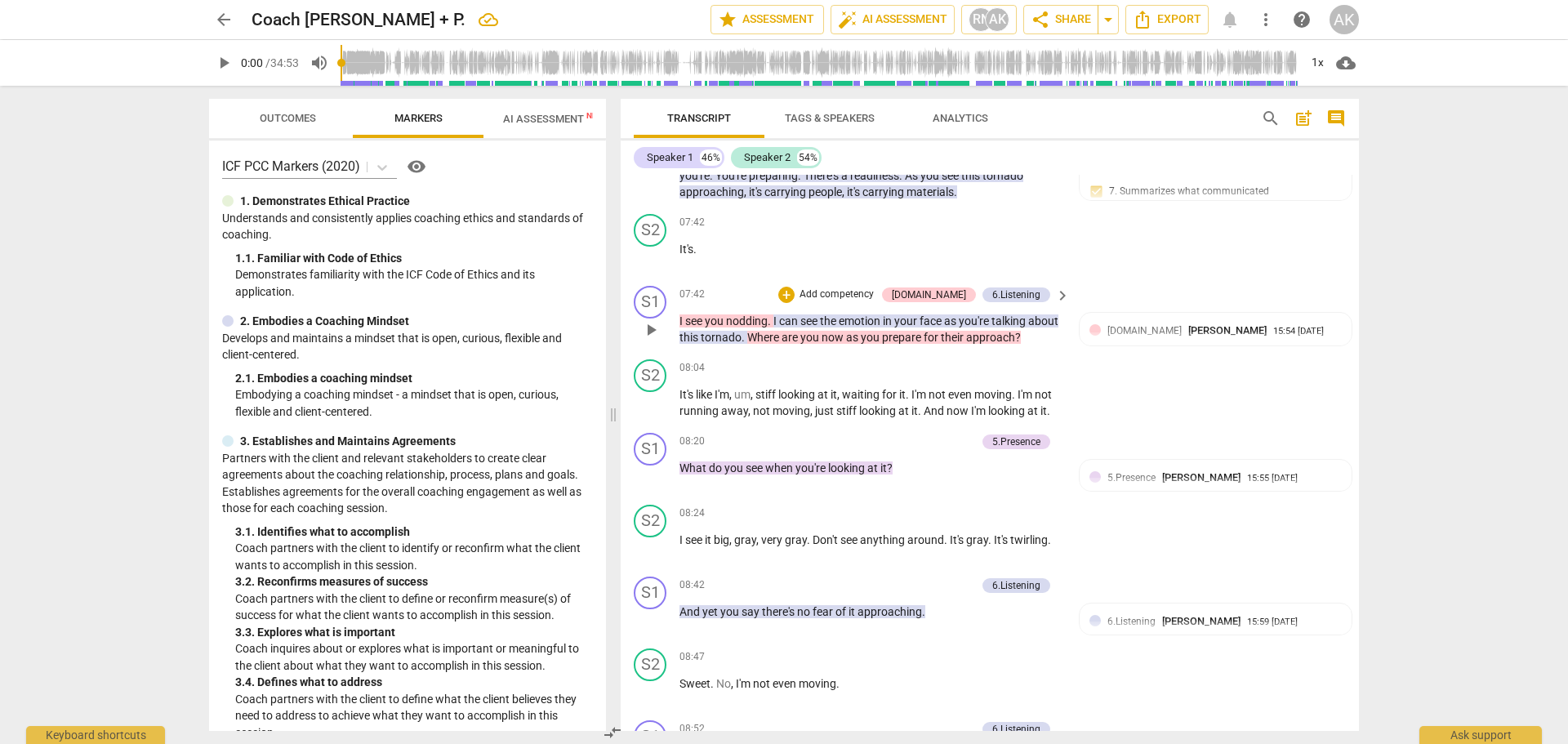
scroll to position [2368, 0]
